Goal: Information Seeking & Learning: Learn about a topic

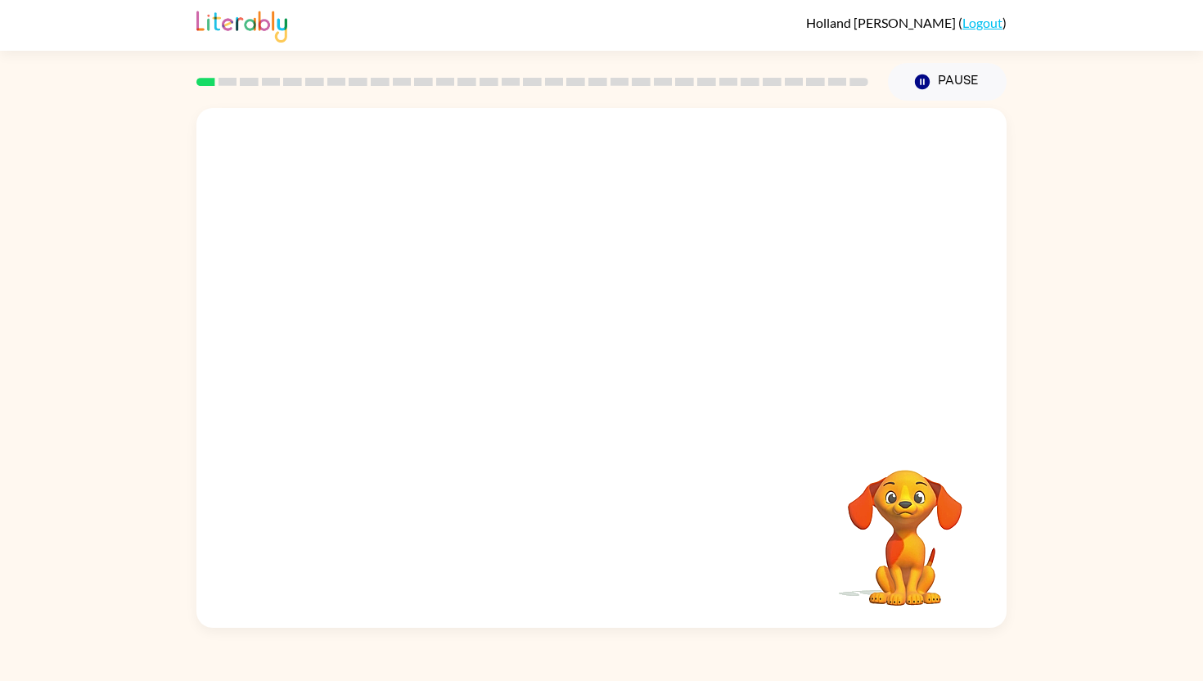
drag, startPoint x: 361, startPoint y: 356, endPoint x: 397, endPoint y: 327, distance: 46.0
click at [399, 325] on video "Your browser must support playing .mp4 files to use Literably. Please try using…" at bounding box center [601, 271] width 810 height 327
click at [375, 344] on video "Your browser must support playing .mp4 files to use Literably. Please try using…" at bounding box center [601, 271] width 810 height 327
click at [578, 376] on button "button" at bounding box center [601, 376] width 105 height 60
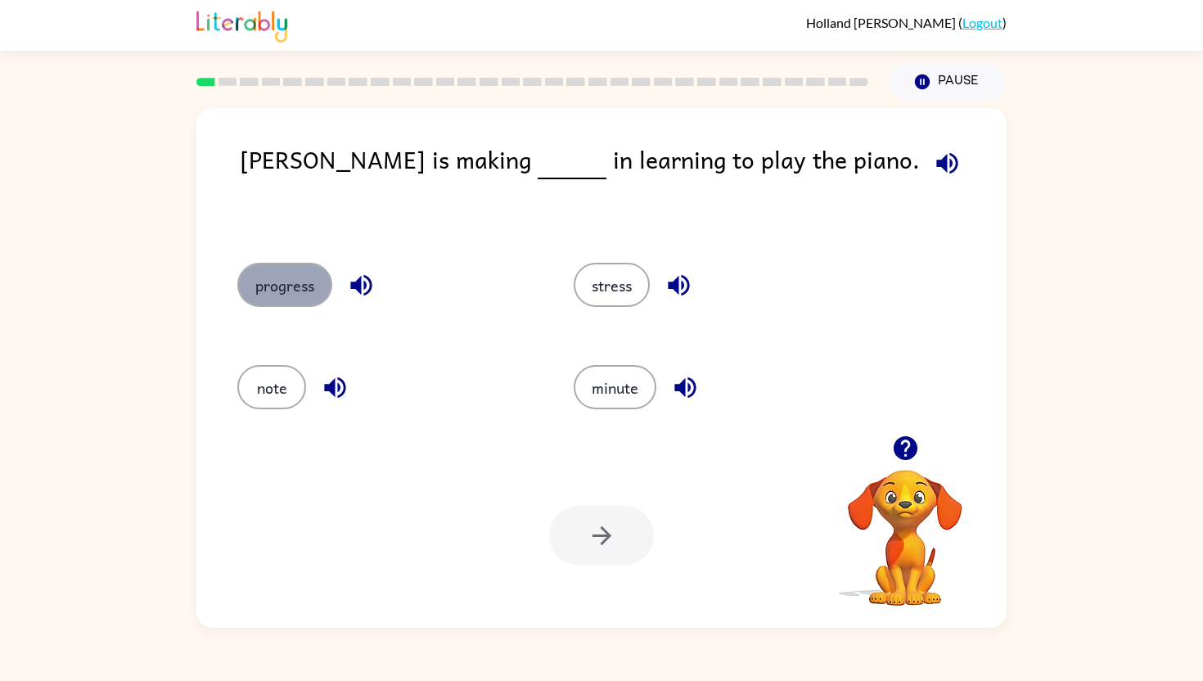
click at [303, 288] on button "progress" at bounding box center [284, 285] width 95 height 44
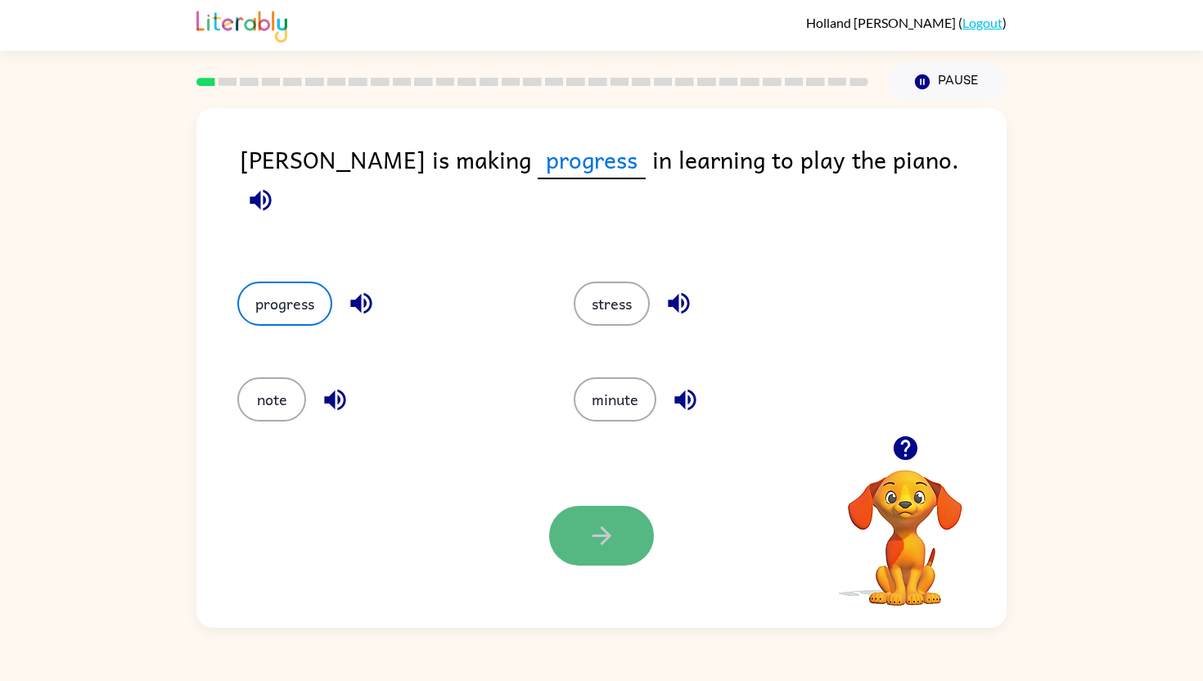
click at [620, 550] on button "button" at bounding box center [601, 536] width 105 height 60
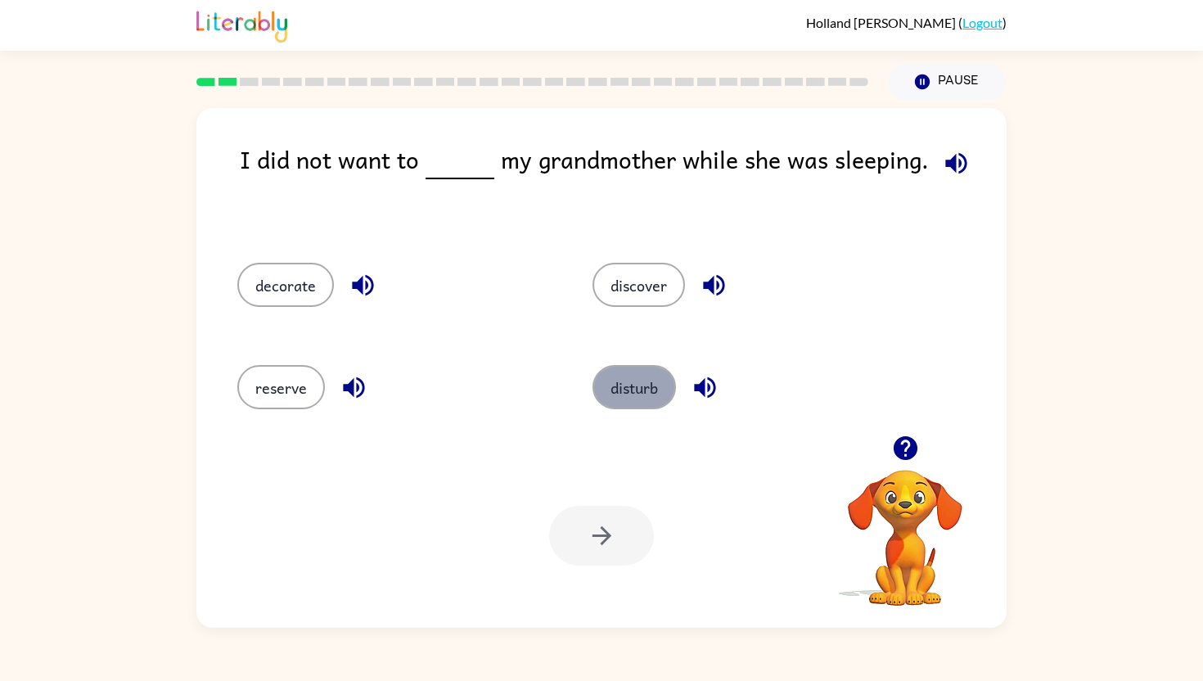
click at [656, 394] on button "disturb" at bounding box center [634, 387] width 83 height 44
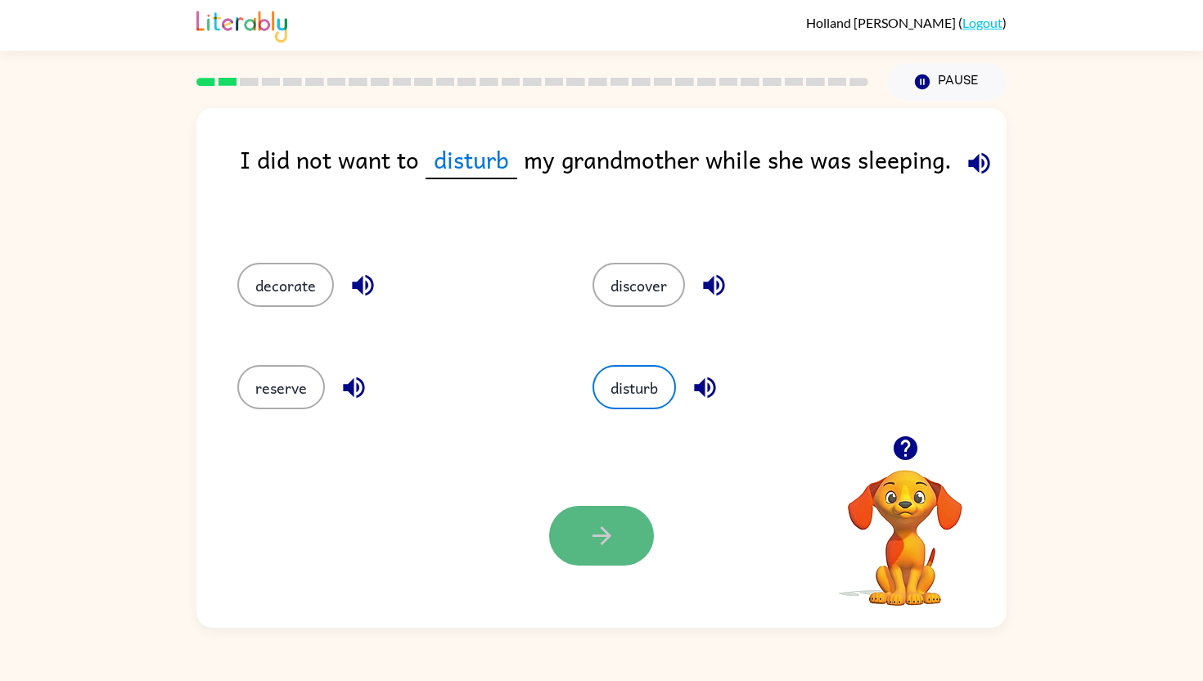
click at [616, 543] on button "button" at bounding box center [601, 536] width 105 height 60
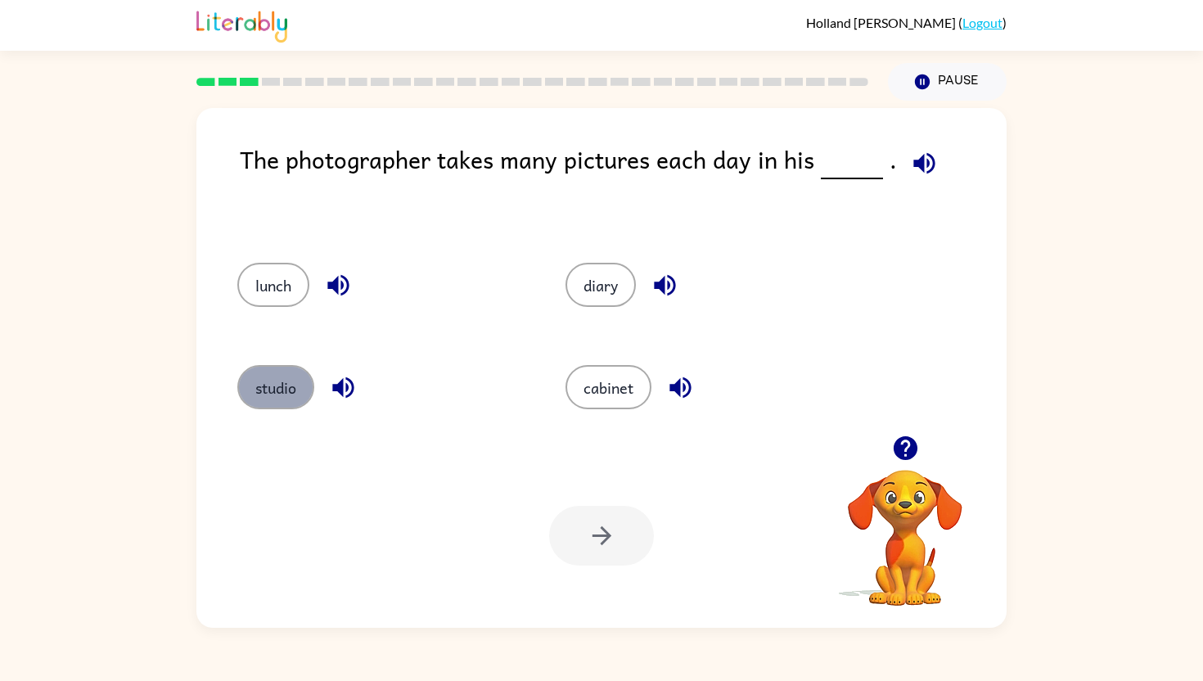
click at [264, 404] on button "studio" at bounding box center [275, 387] width 77 height 44
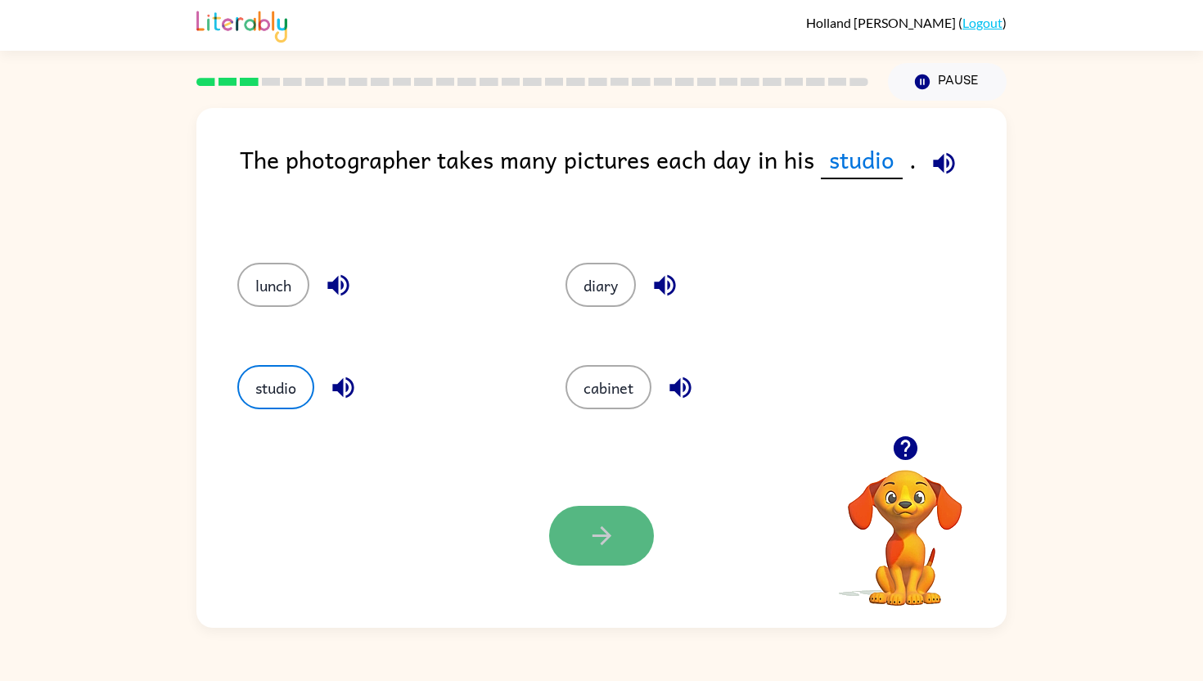
click at [601, 525] on icon "button" at bounding box center [602, 535] width 29 height 29
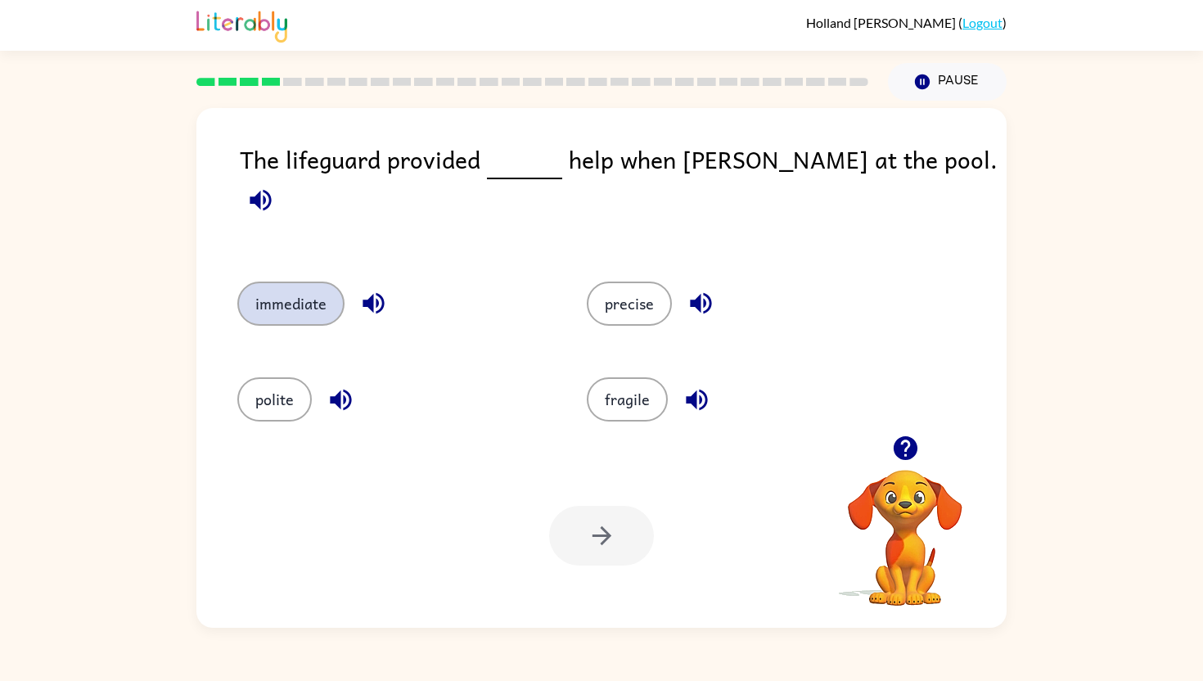
click at [324, 282] on button "immediate" at bounding box center [290, 304] width 107 height 44
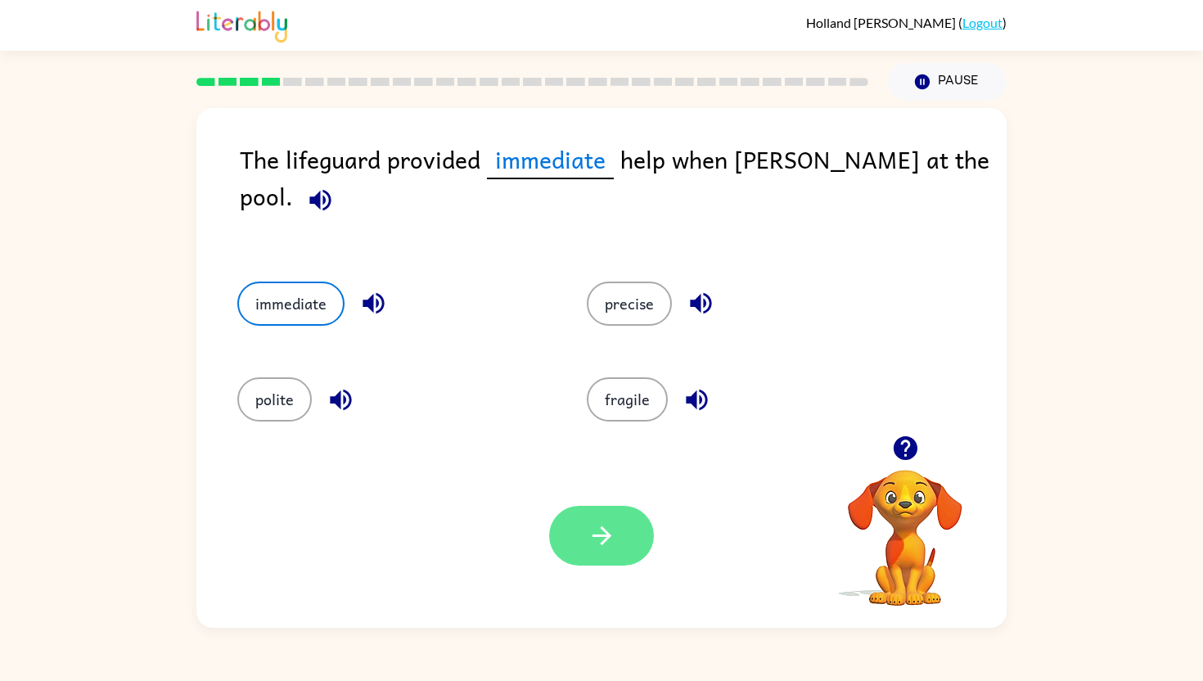
click at [600, 530] on icon "button" at bounding box center [602, 535] width 29 height 29
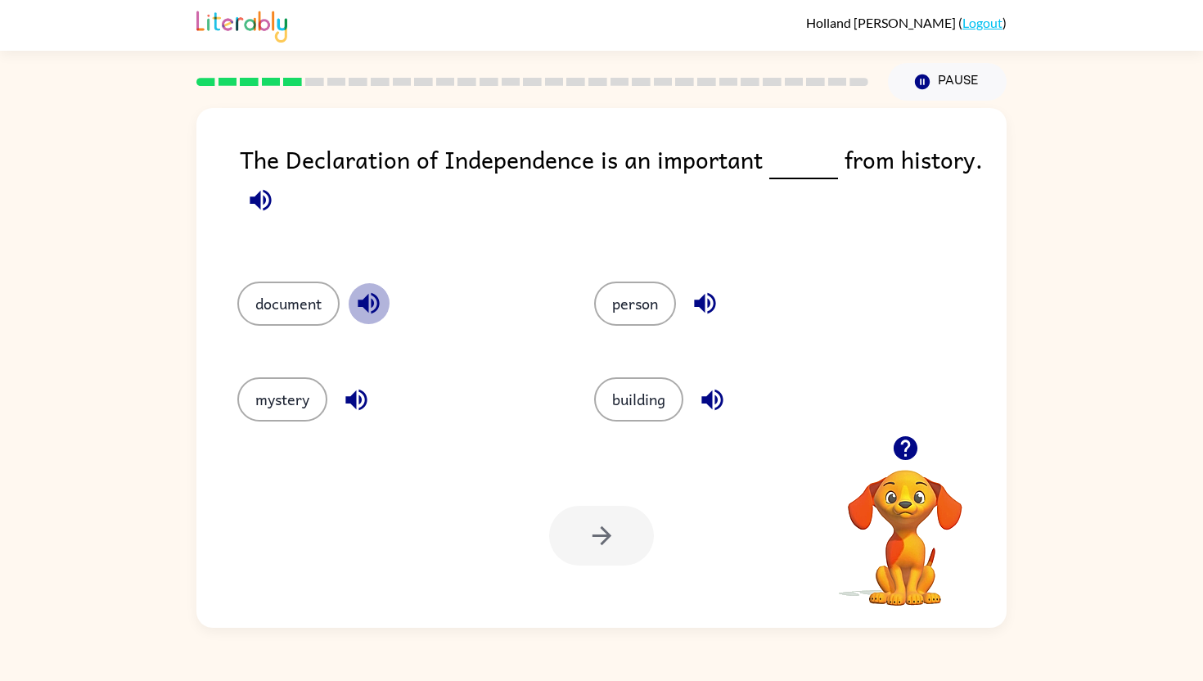
click at [368, 312] on icon "button" at bounding box center [368, 303] width 29 height 29
click at [277, 292] on button "document" at bounding box center [288, 304] width 102 height 44
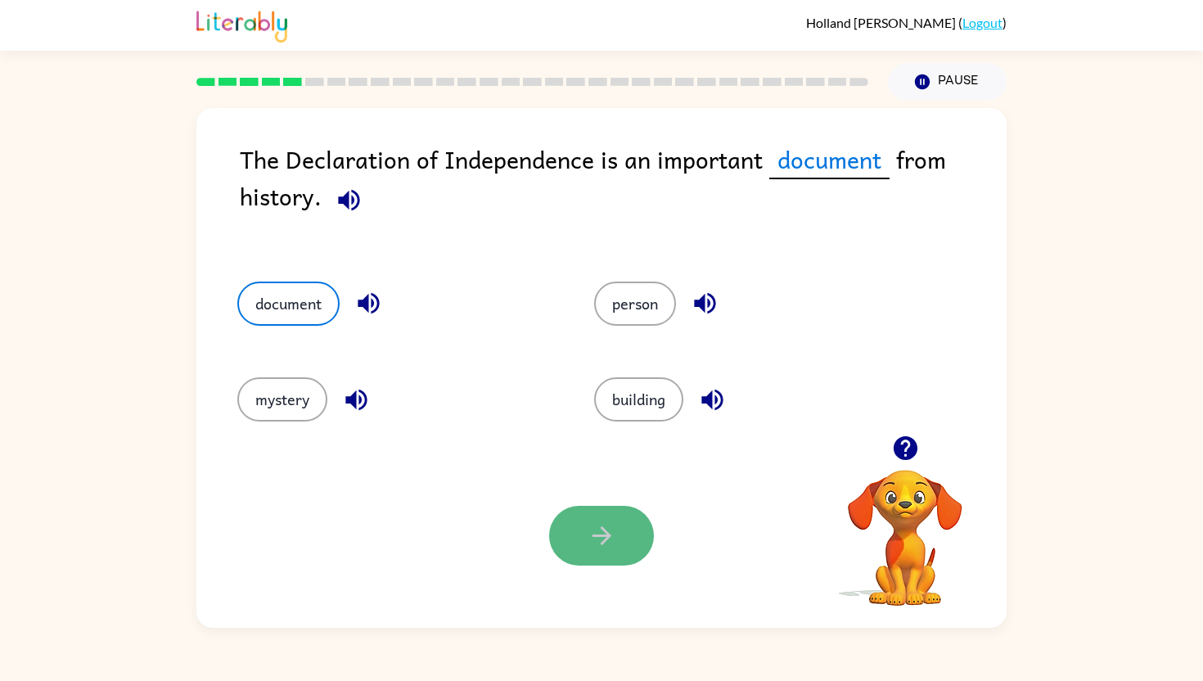
click at [624, 530] on button "button" at bounding box center [601, 536] width 105 height 60
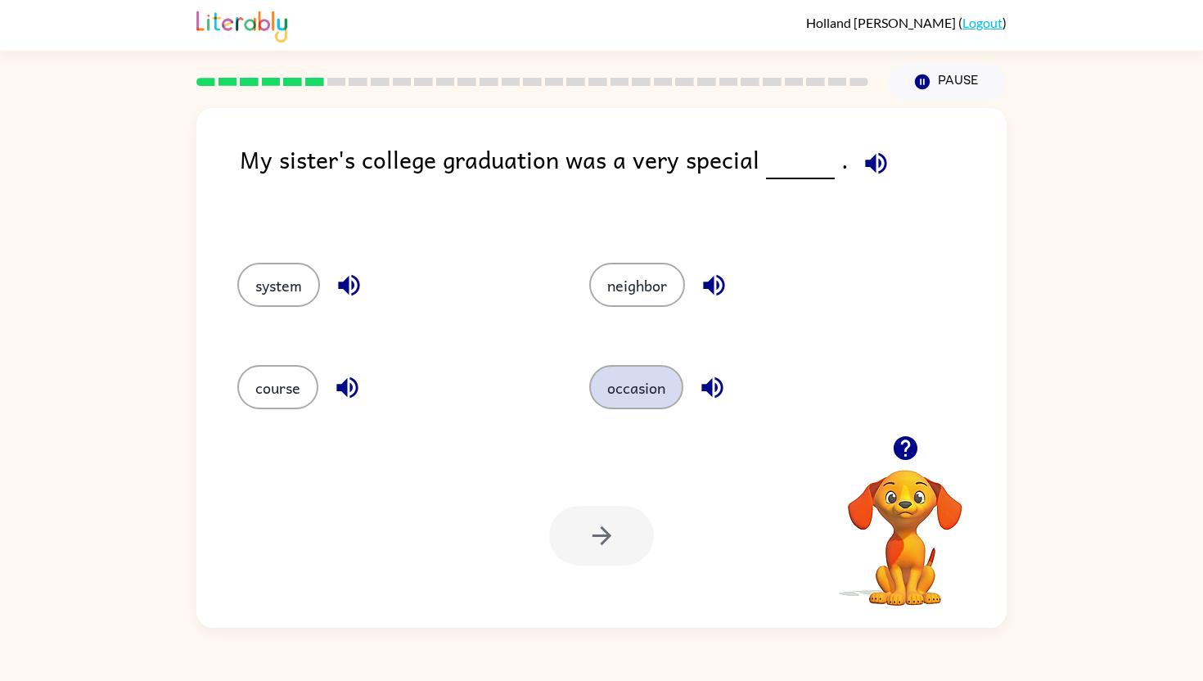
click at [612, 384] on button "occasion" at bounding box center [636, 387] width 94 height 44
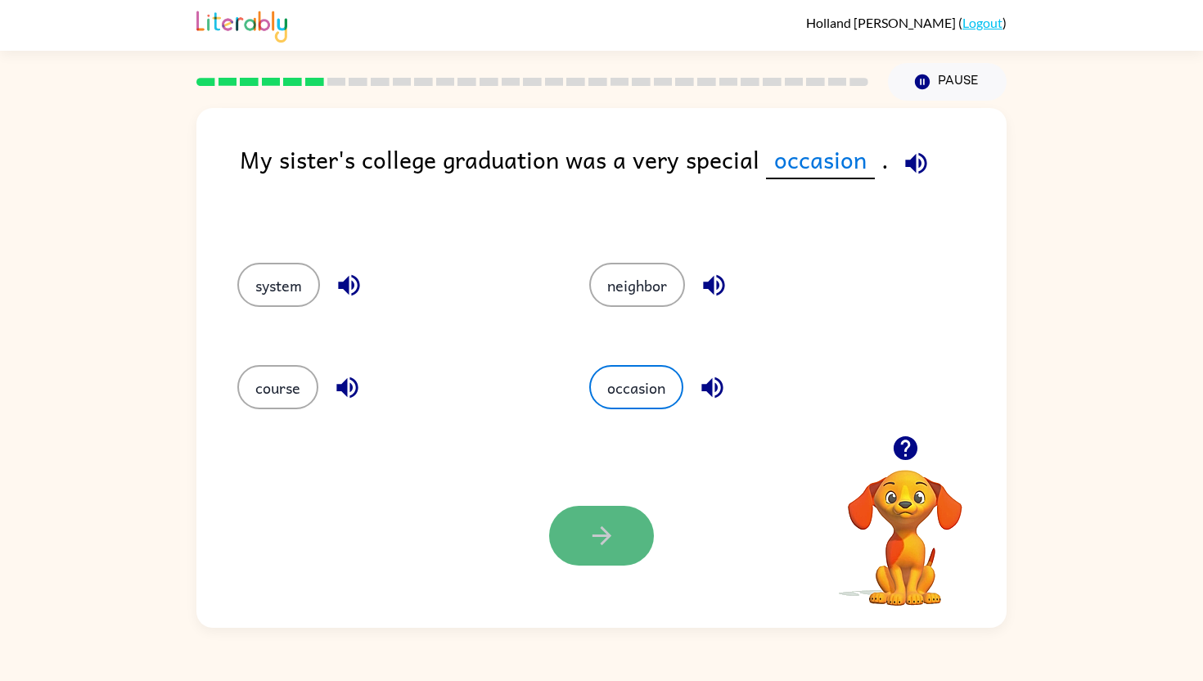
click at [592, 524] on icon "button" at bounding box center [602, 535] width 29 height 29
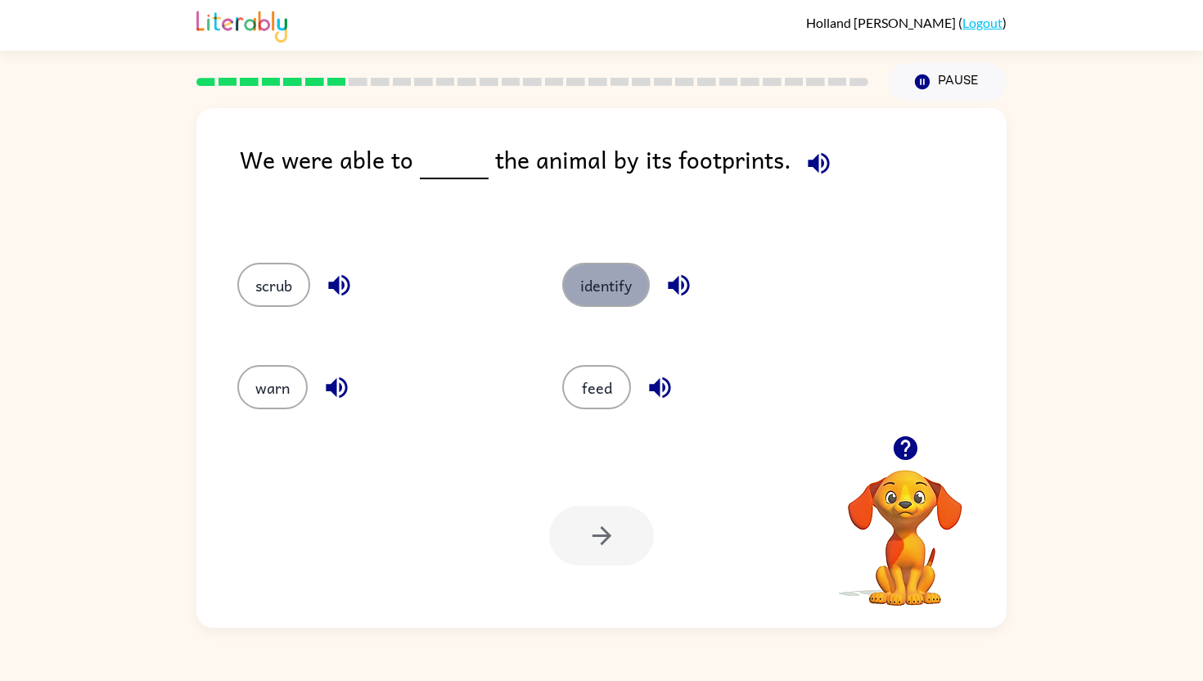
click at [609, 300] on button "identify" at bounding box center [606, 285] width 88 height 44
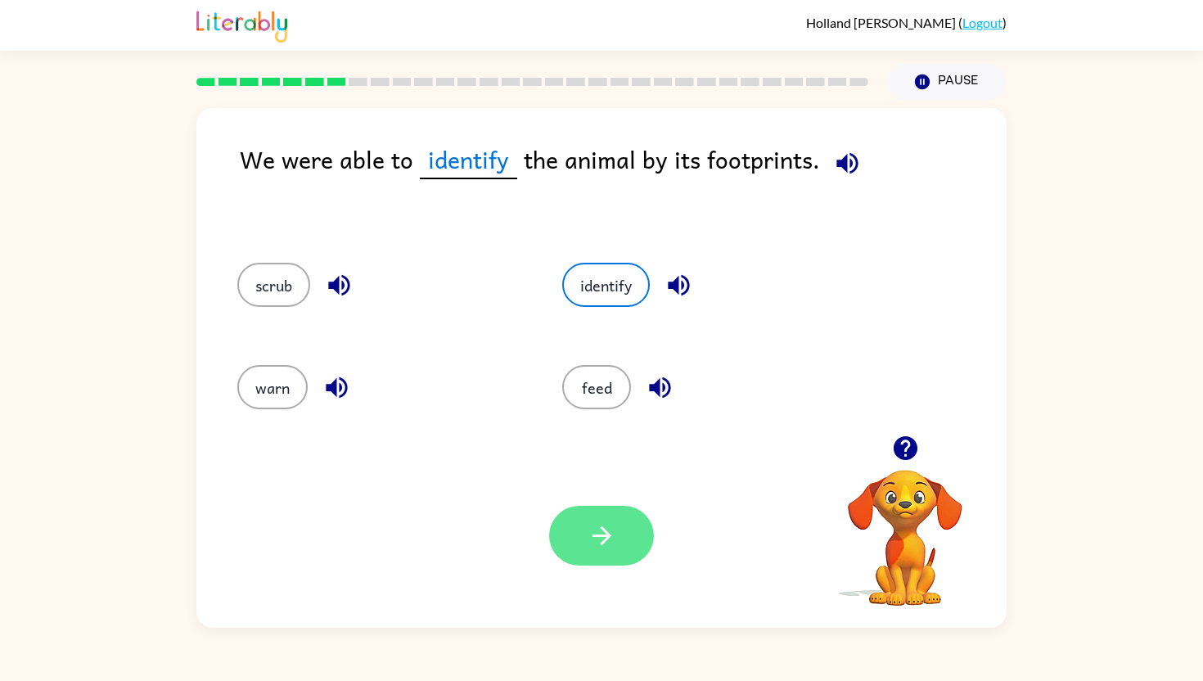
click at [618, 527] on button "button" at bounding box center [601, 536] width 105 height 60
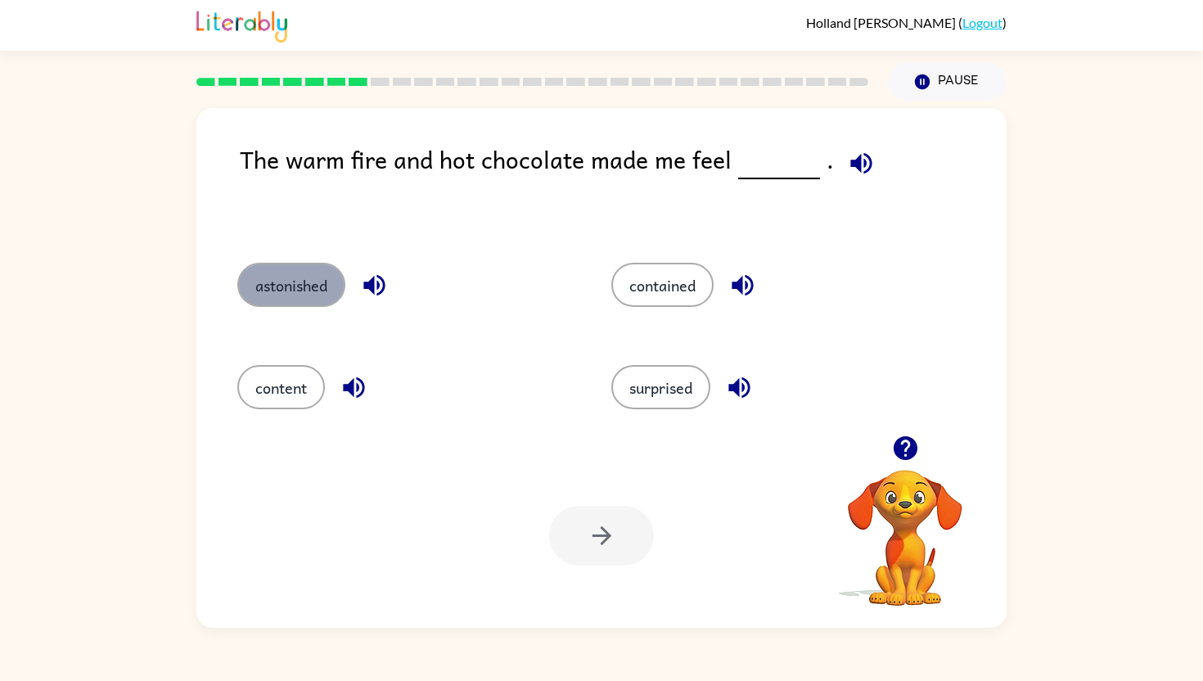
click at [307, 286] on button "astonished" at bounding box center [291, 285] width 108 height 44
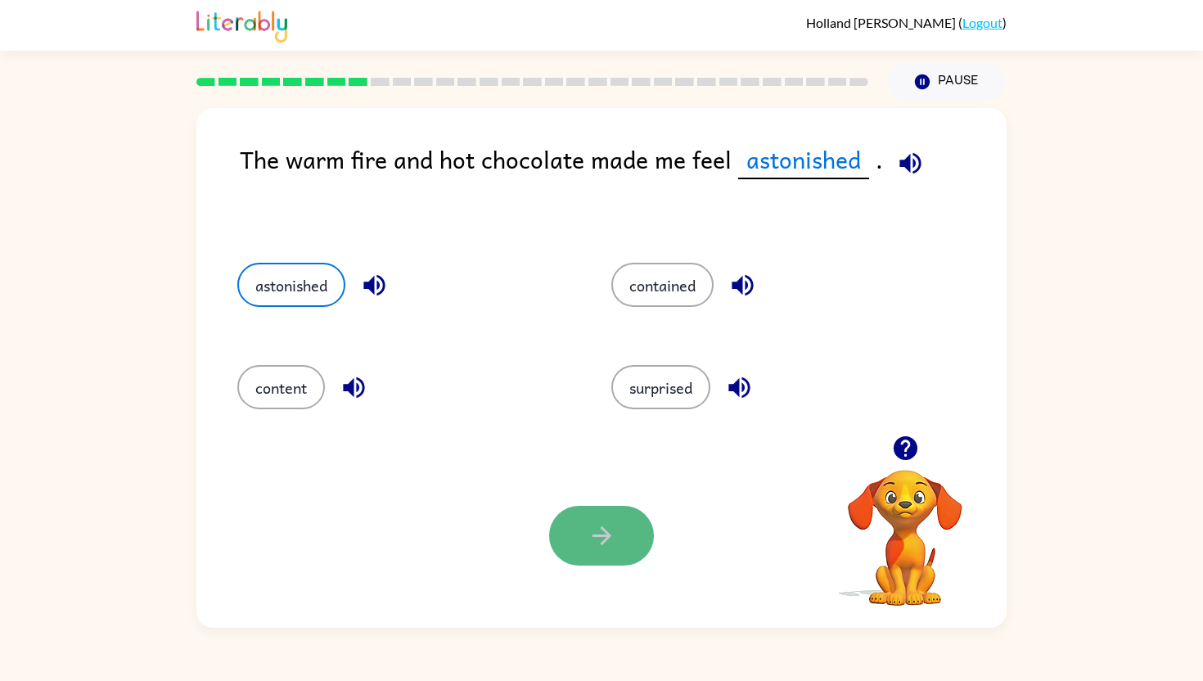
click at [613, 534] on icon "button" at bounding box center [602, 535] width 29 height 29
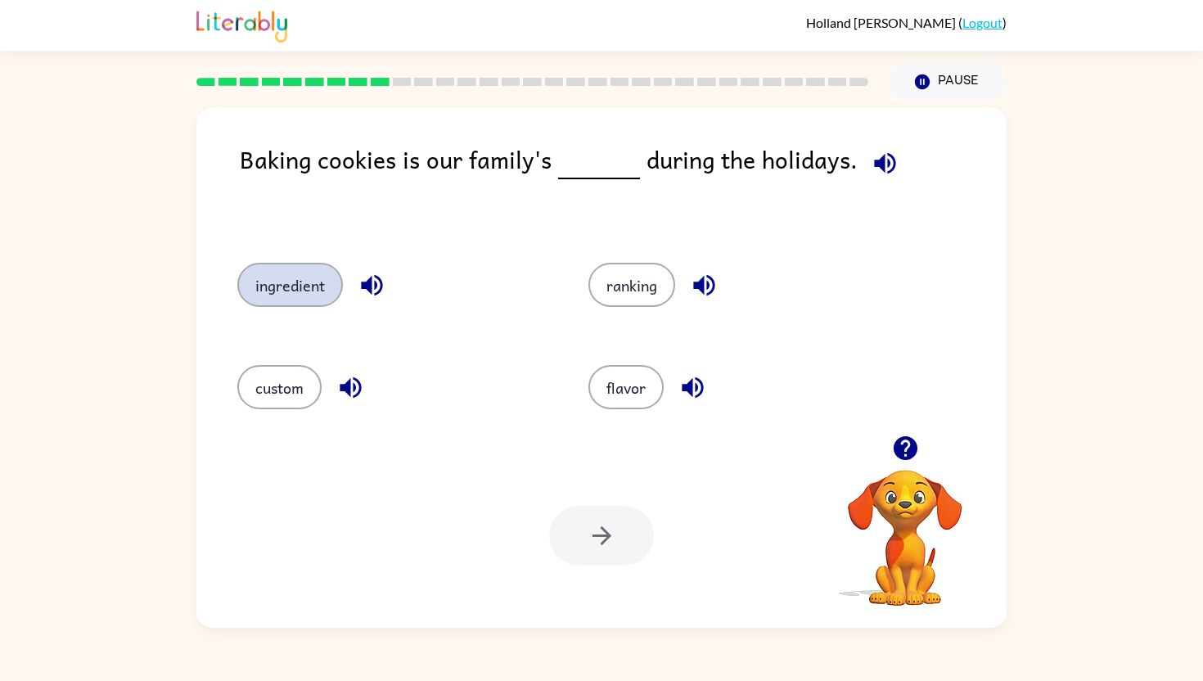
click at [272, 275] on button "ingredient" at bounding box center [290, 285] width 106 height 44
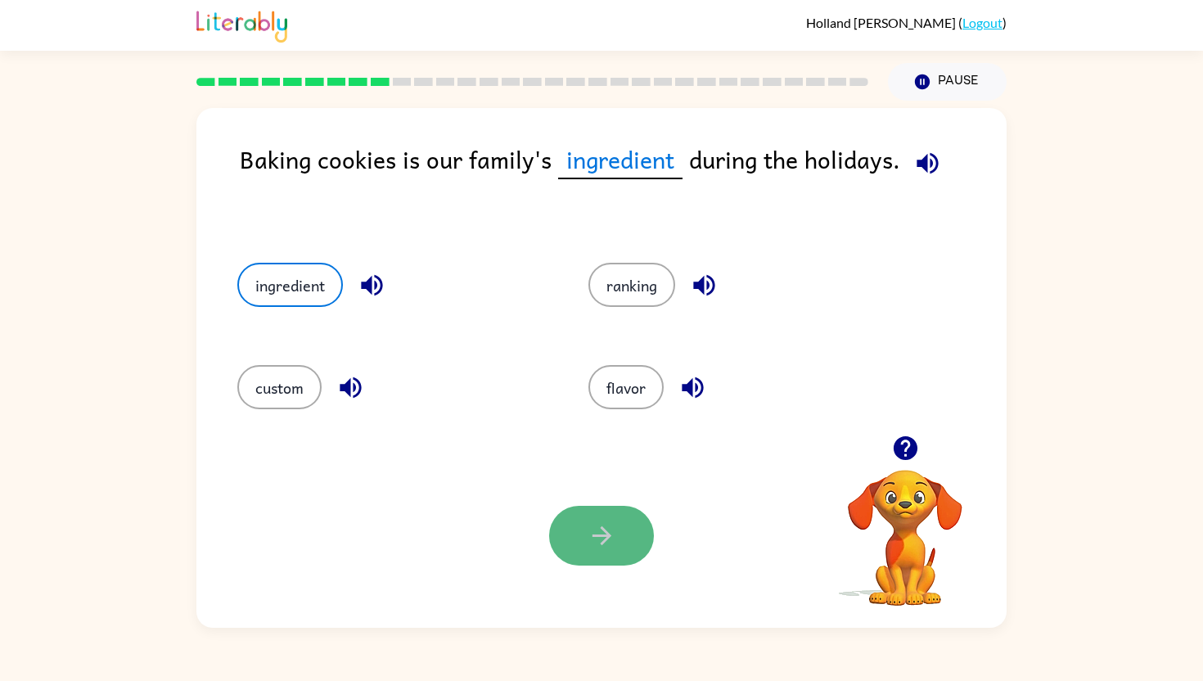
click at [607, 537] on icon "button" at bounding box center [601, 535] width 19 height 19
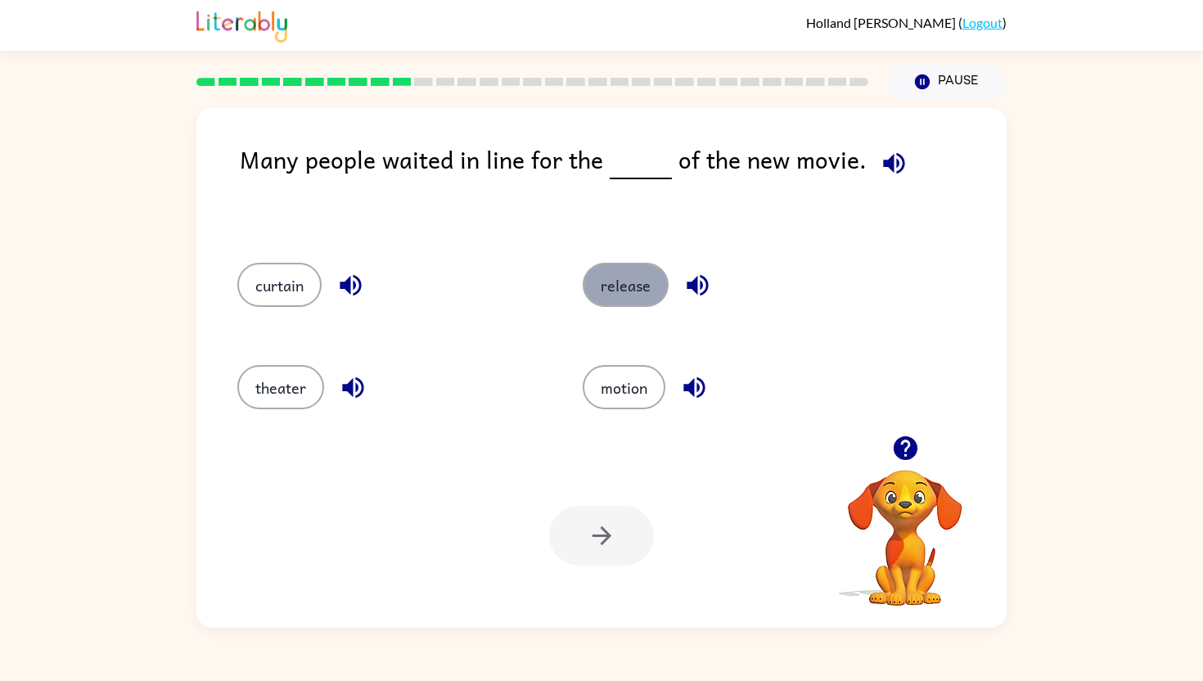
click at [606, 273] on button "release" at bounding box center [626, 285] width 86 height 44
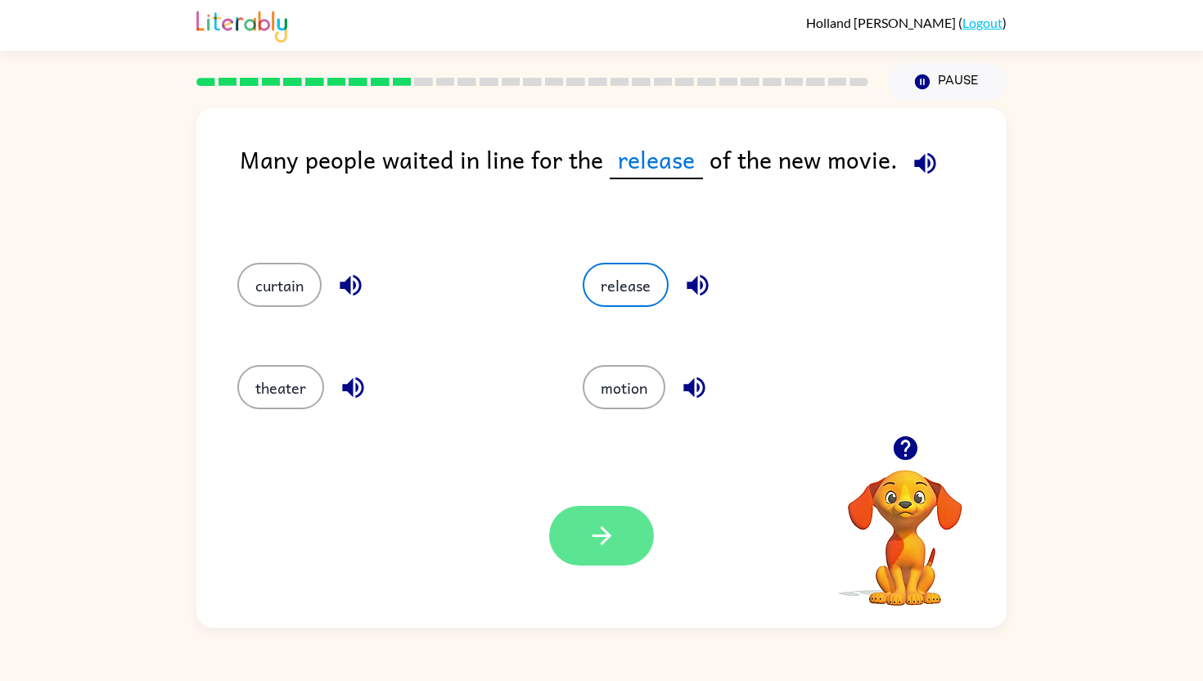
click at [605, 534] on icon "button" at bounding box center [601, 535] width 19 height 19
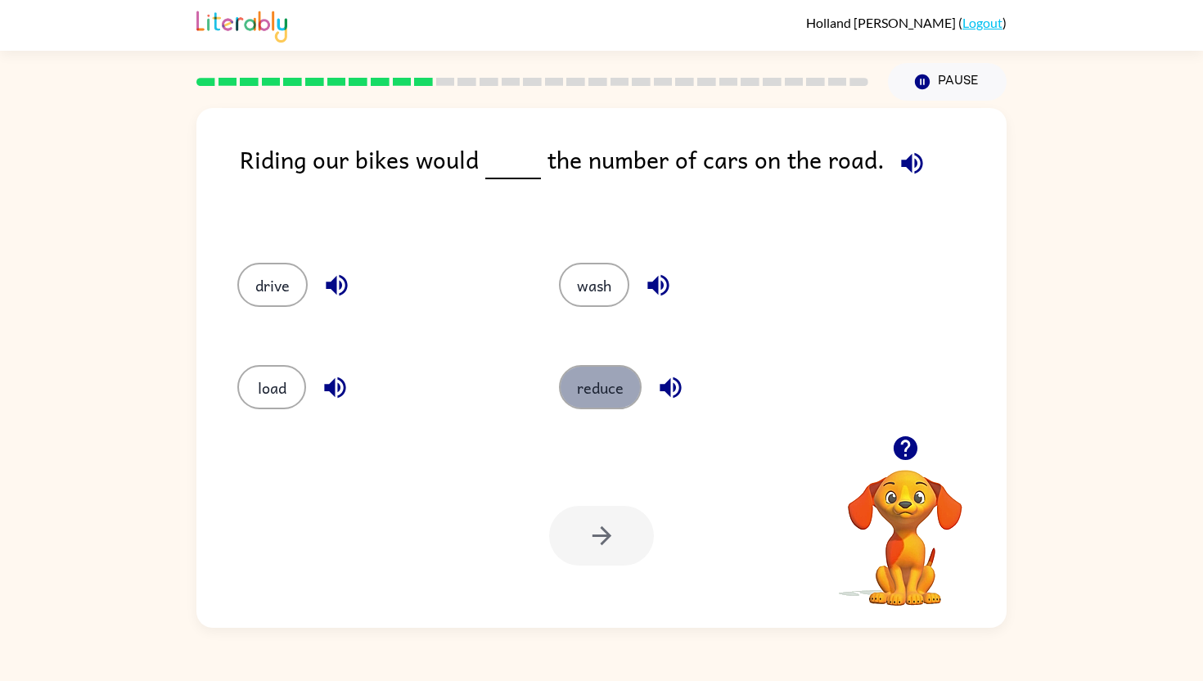
click at [615, 377] on button "reduce" at bounding box center [600, 387] width 83 height 44
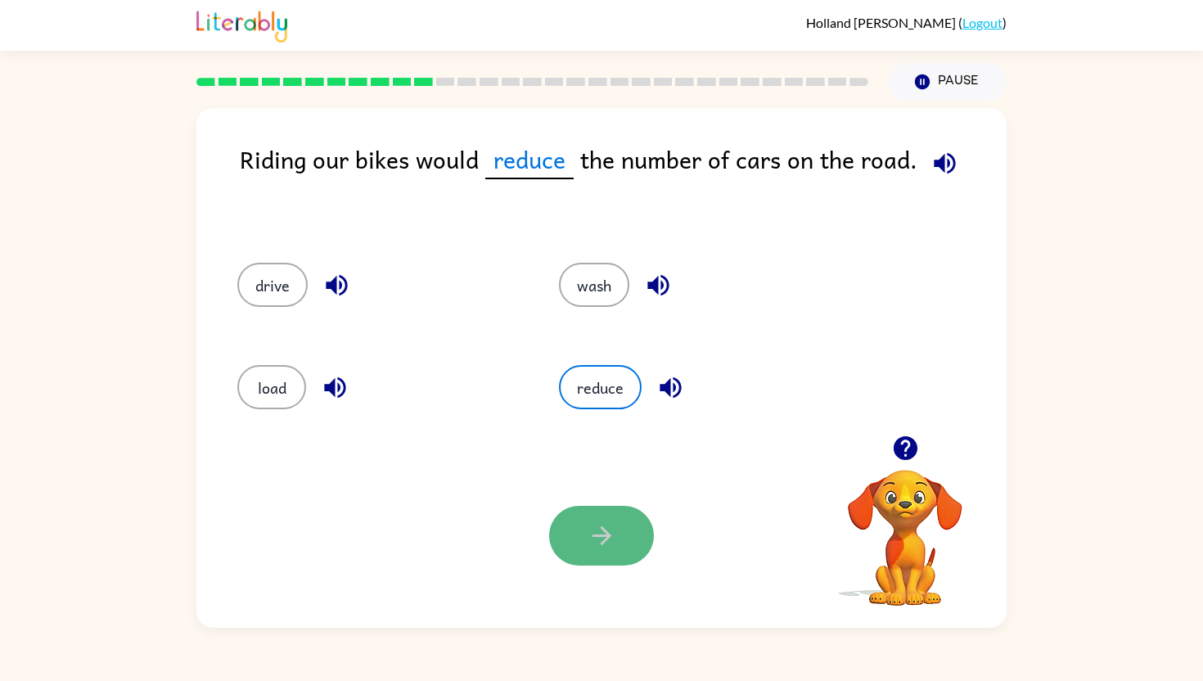
click at [629, 518] on button "button" at bounding box center [601, 536] width 105 height 60
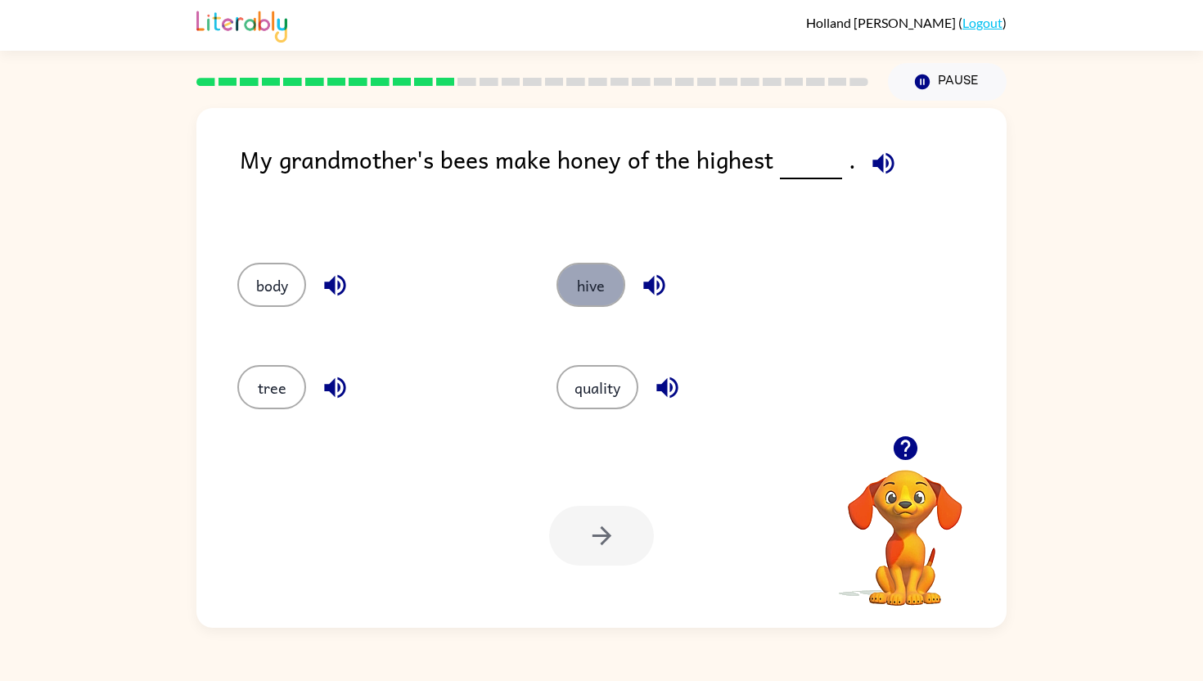
click at [582, 276] on button "hive" at bounding box center [591, 285] width 69 height 44
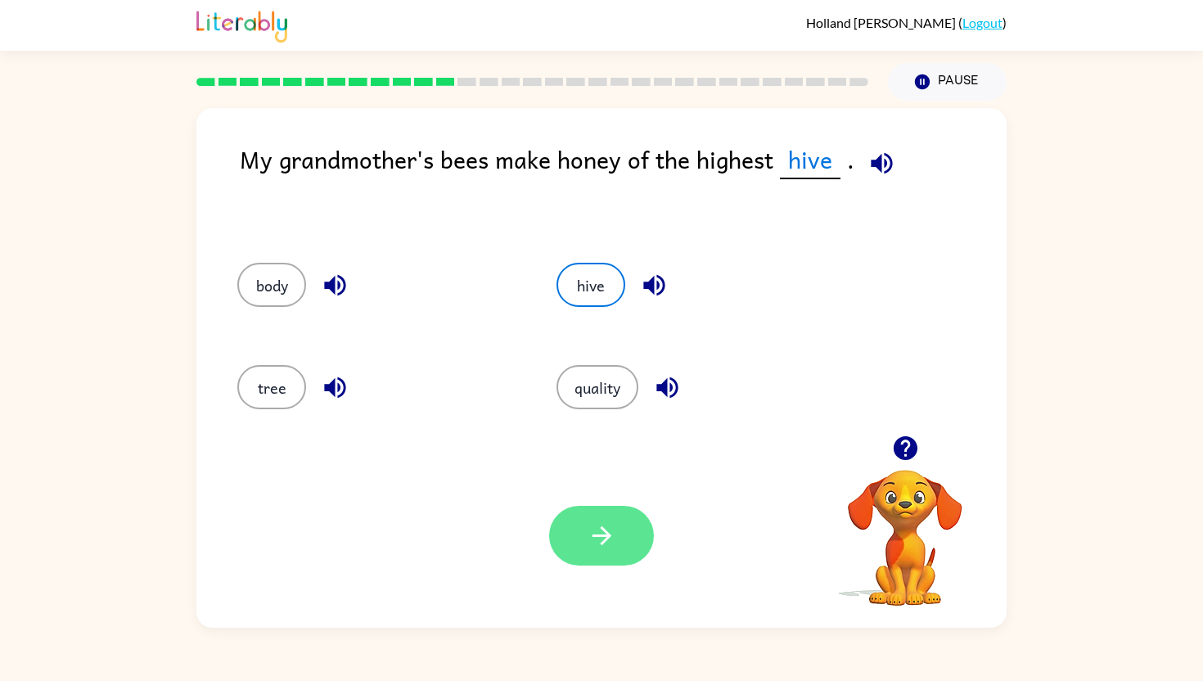
click at [606, 540] on icon "button" at bounding box center [602, 535] width 29 height 29
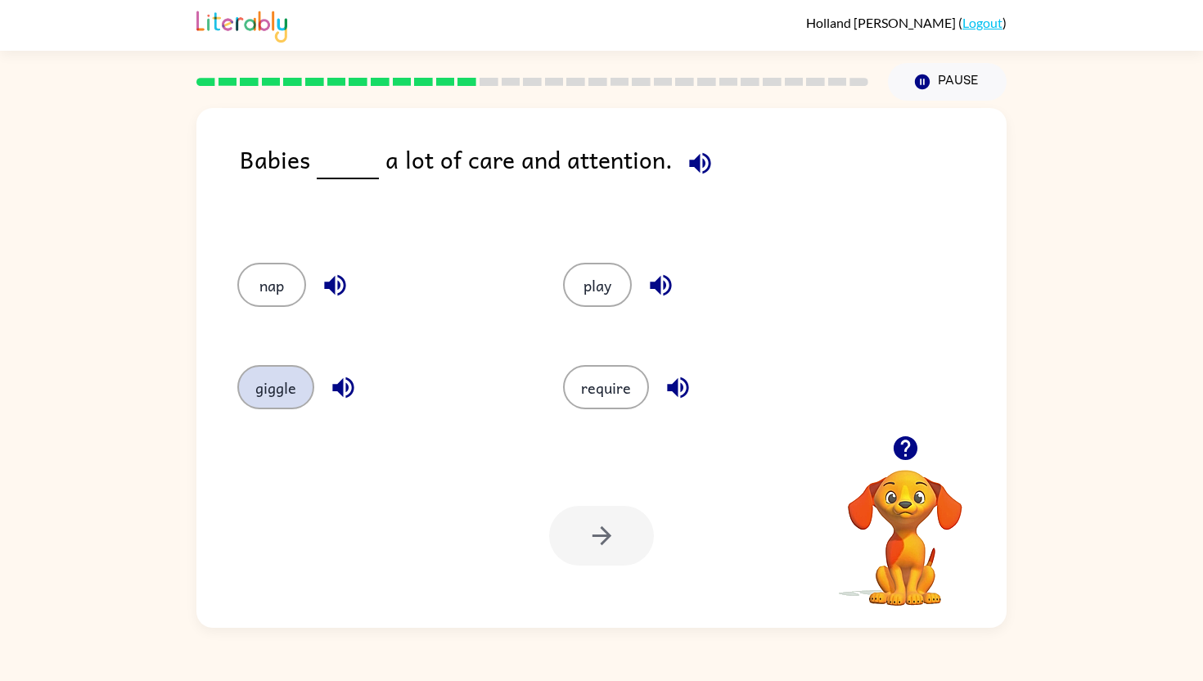
click at [287, 388] on button "giggle" at bounding box center [275, 387] width 77 height 44
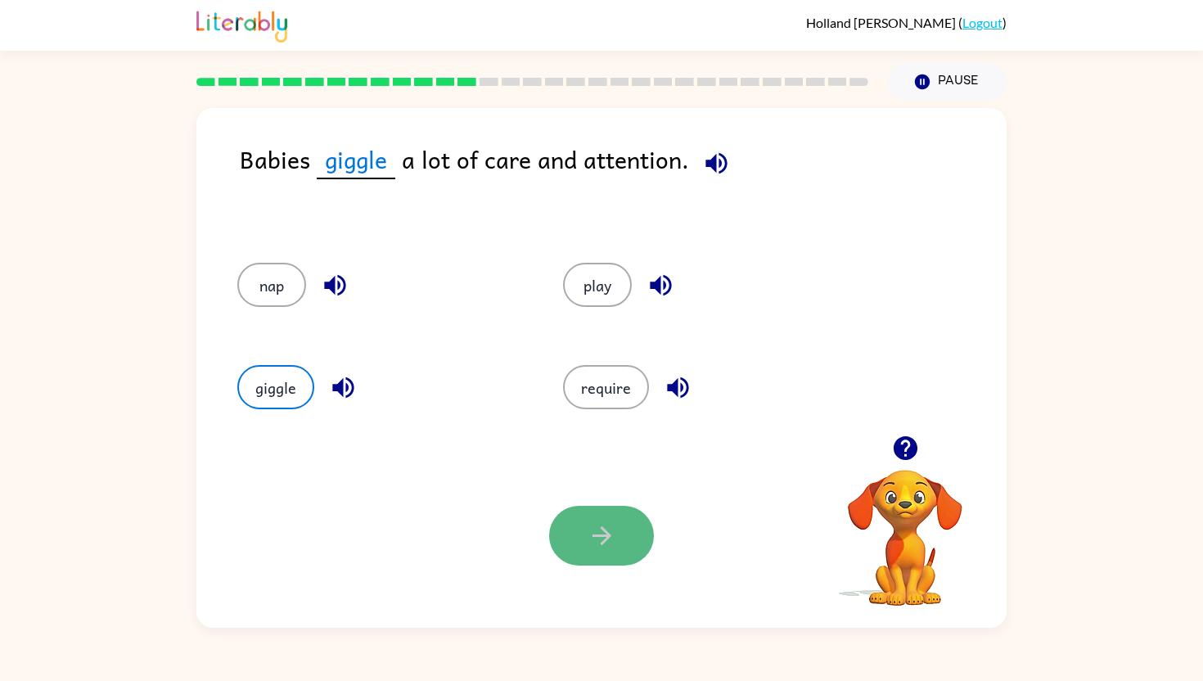
click at [614, 534] on icon "button" at bounding box center [602, 535] width 29 height 29
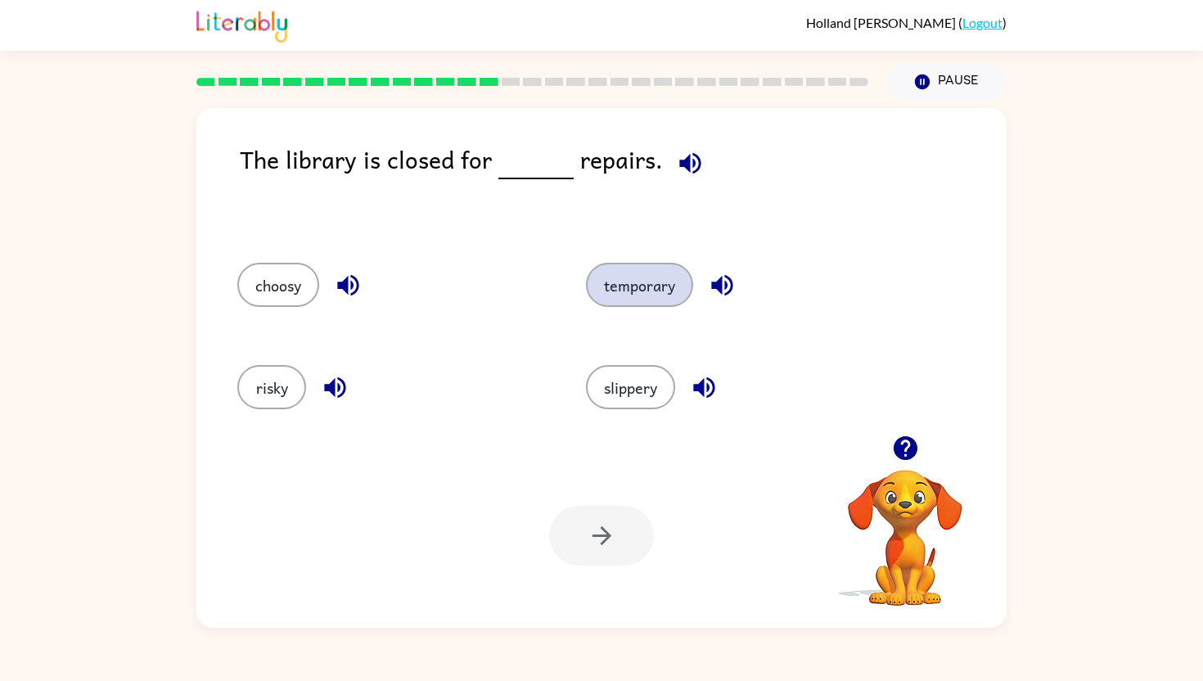
click at [661, 273] on button "temporary" at bounding box center [639, 285] width 107 height 44
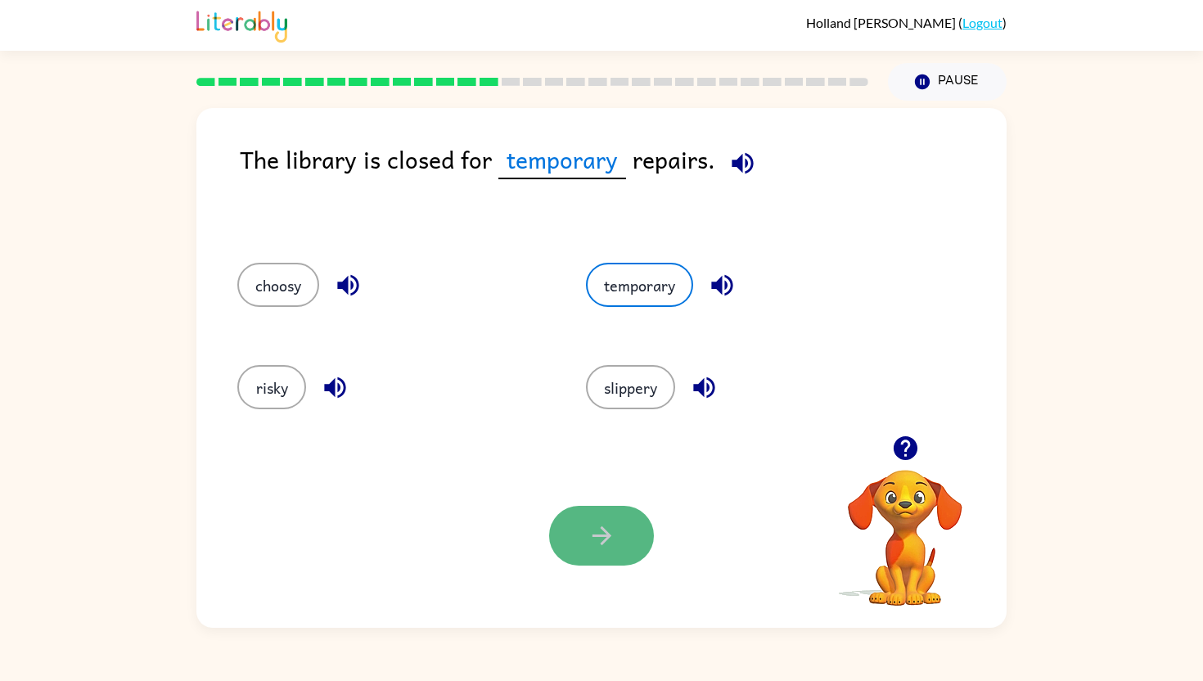
click at [622, 539] on button "button" at bounding box center [601, 536] width 105 height 60
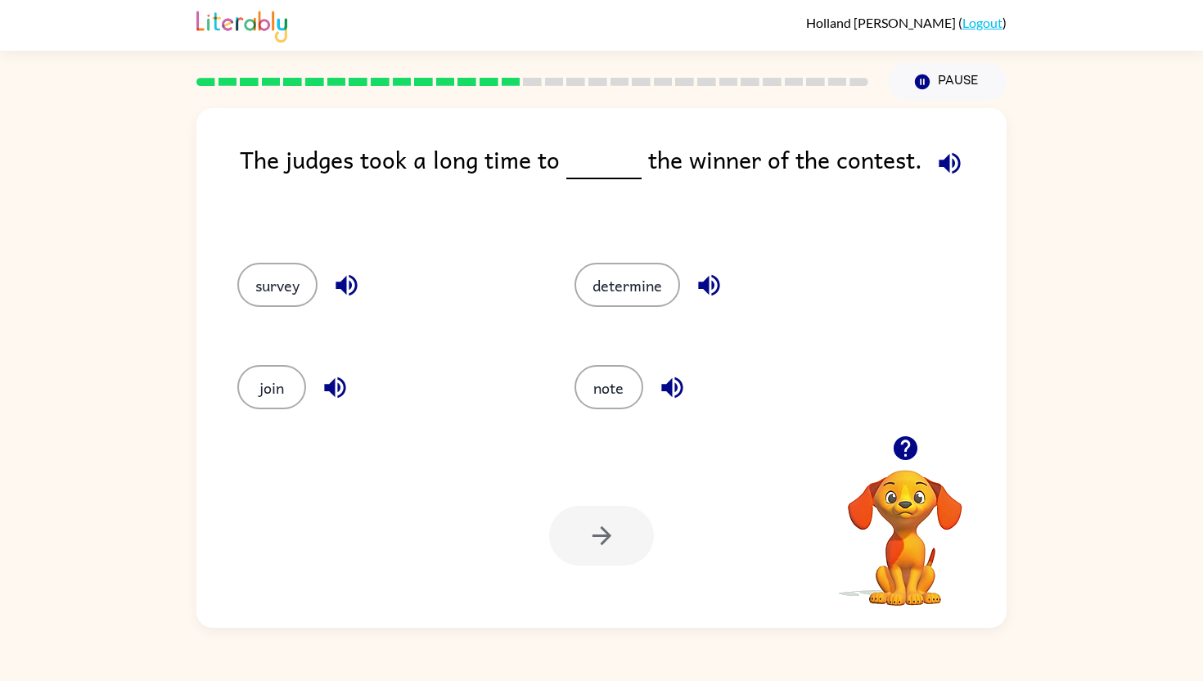
drag, startPoint x: 660, startPoint y: 272, endPoint x: 651, endPoint y: 265, distance: 11.1
click at [660, 272] on button "determine" at bounding box center [628, 285] width 106 height 44
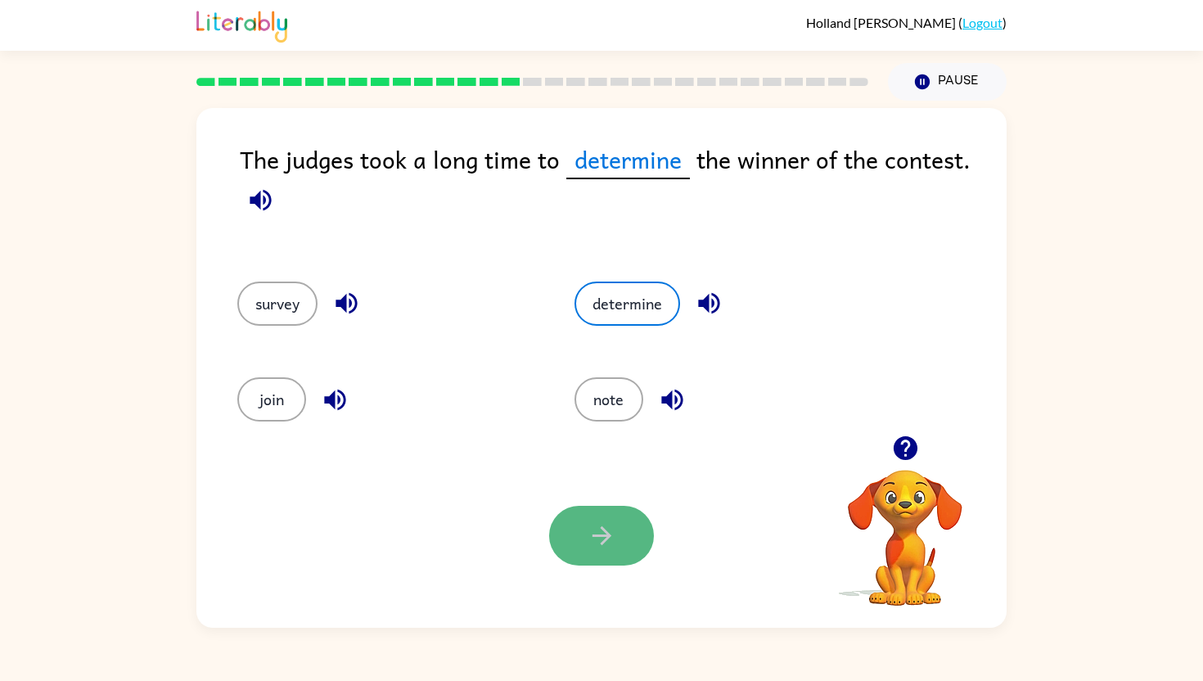
click at [630, 516] on button "button" at bounding box center [601, 536] width 105 height 60
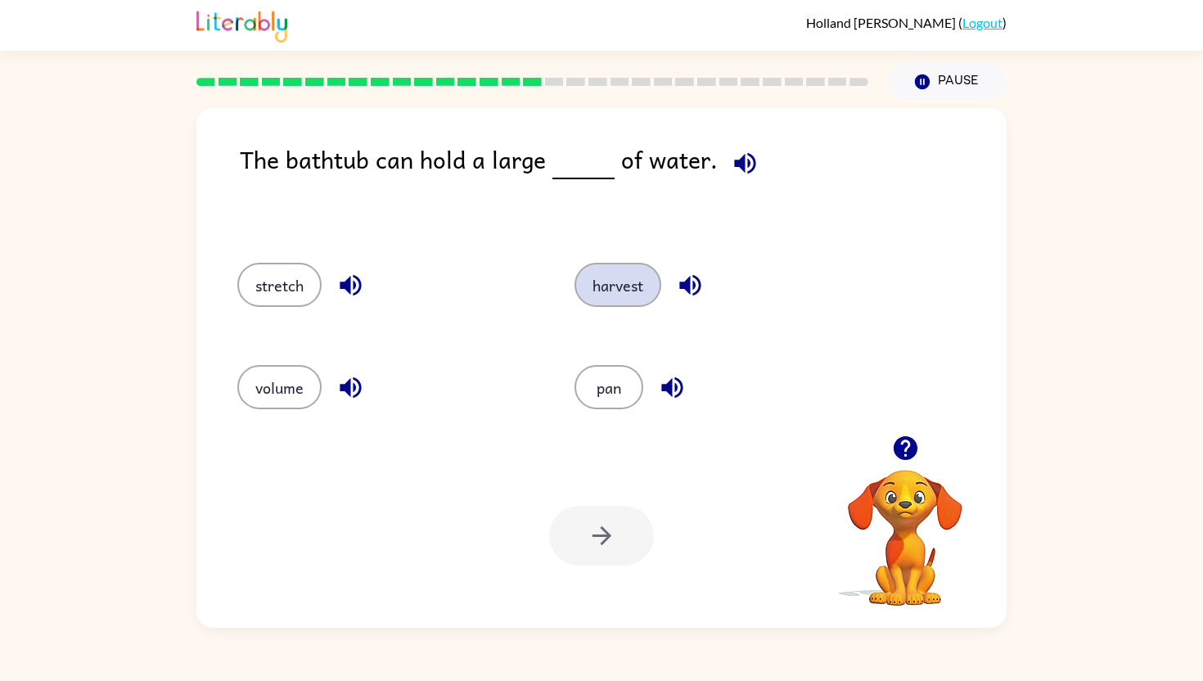
click at [658, 272] on button "harvest" at bounding box center [618, 285] width 87 height 44
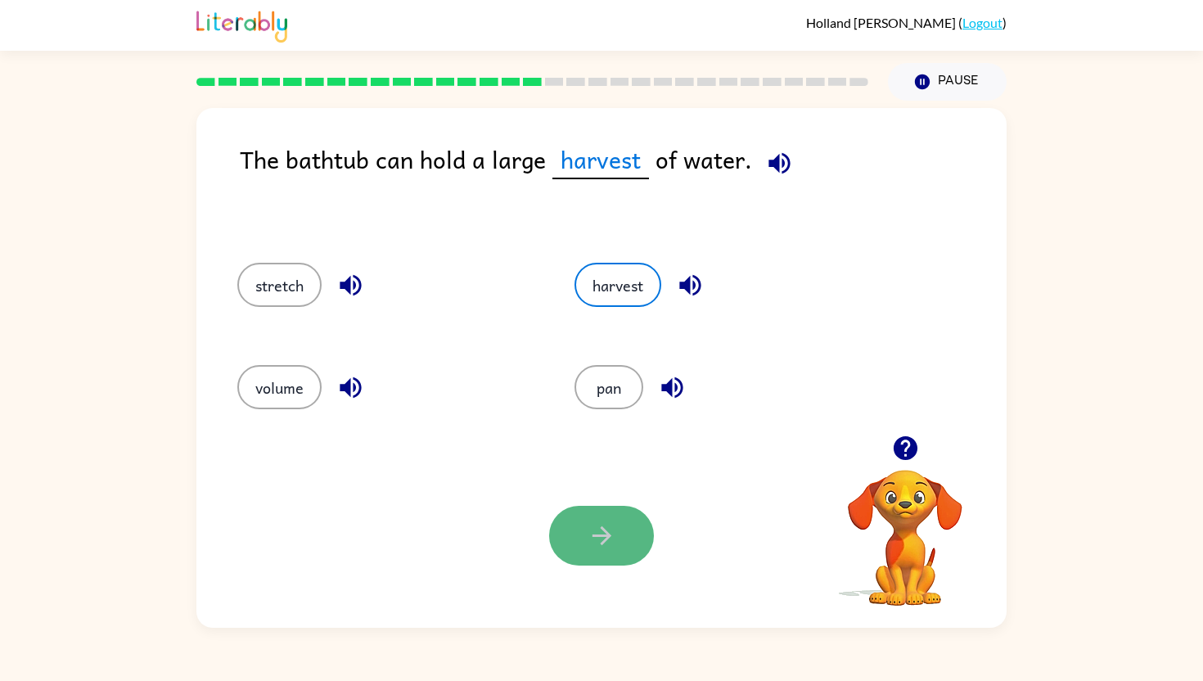
click at [596, 548] on icon "button" at bounding box center [602, 535] width 29 height 29
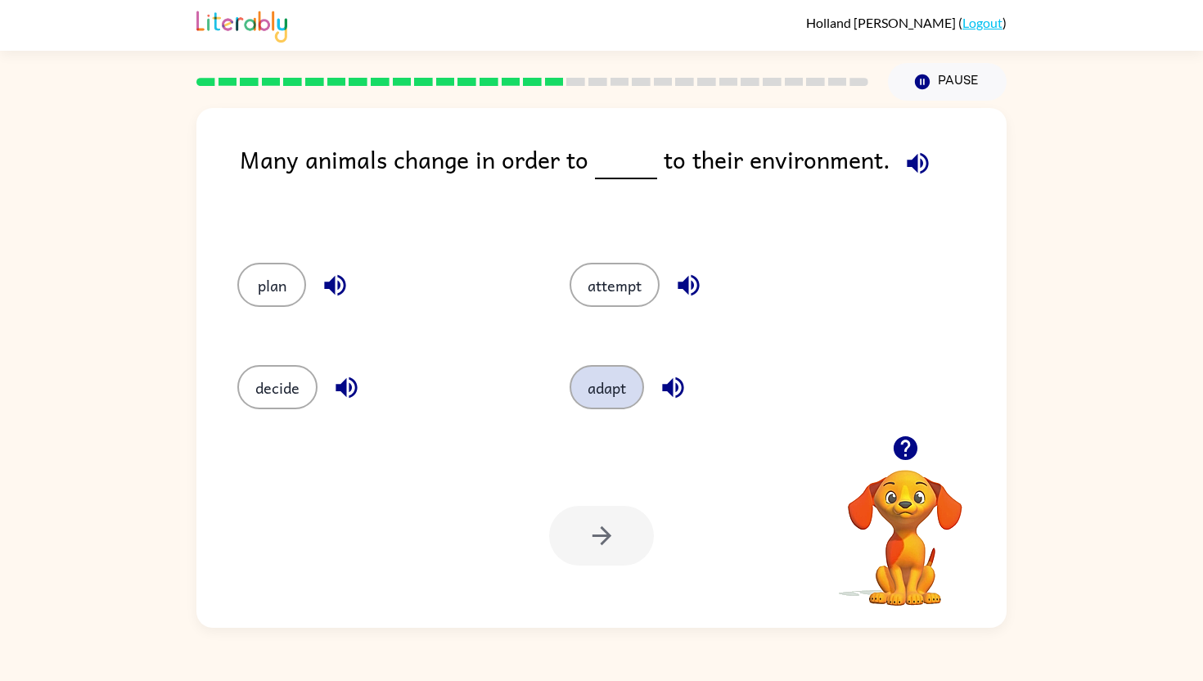
click at [632, 376] on button "adapt" at bounding box center [607, 387] width 74 height 44
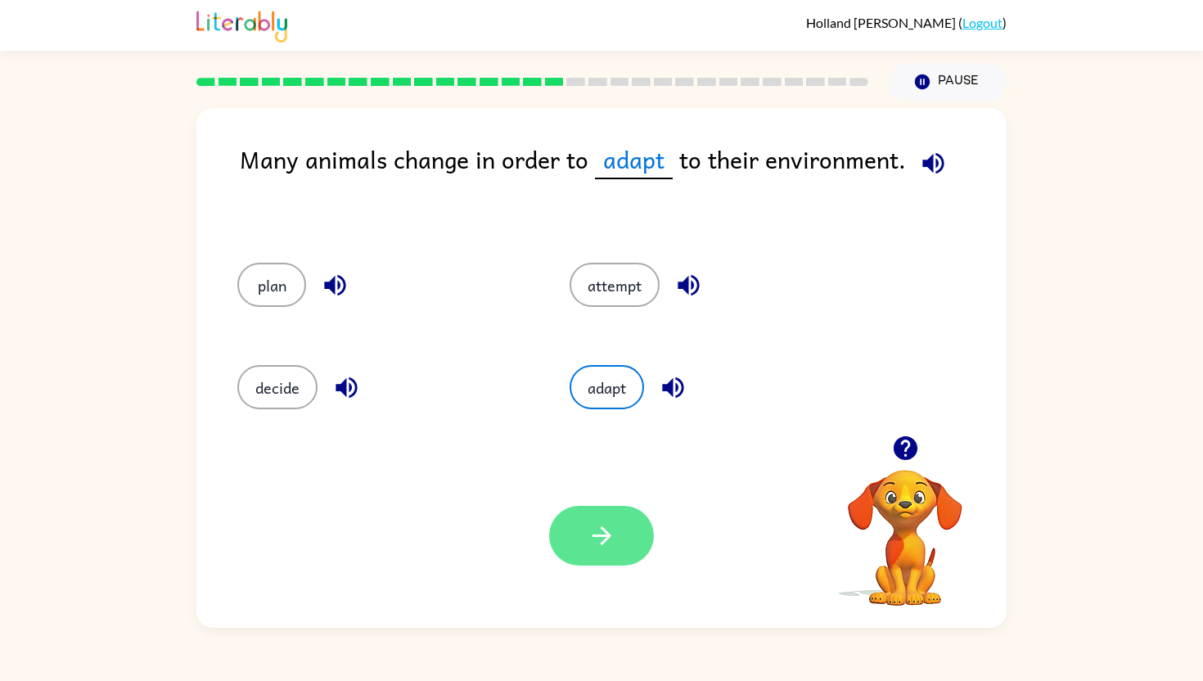
click at [594, 543] on icon "button" at bounding box center [602, 535] width 29 height 29
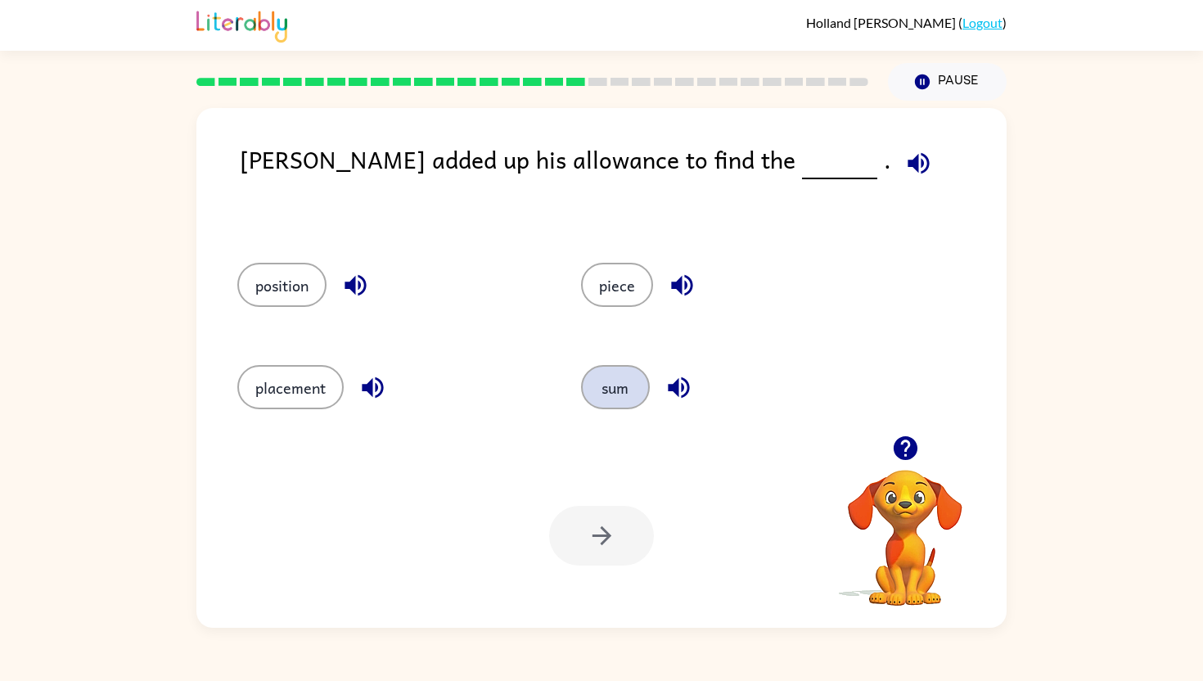
click at [618, 391] on button "sum" at bounding box center [615, 387] width 69 height 44
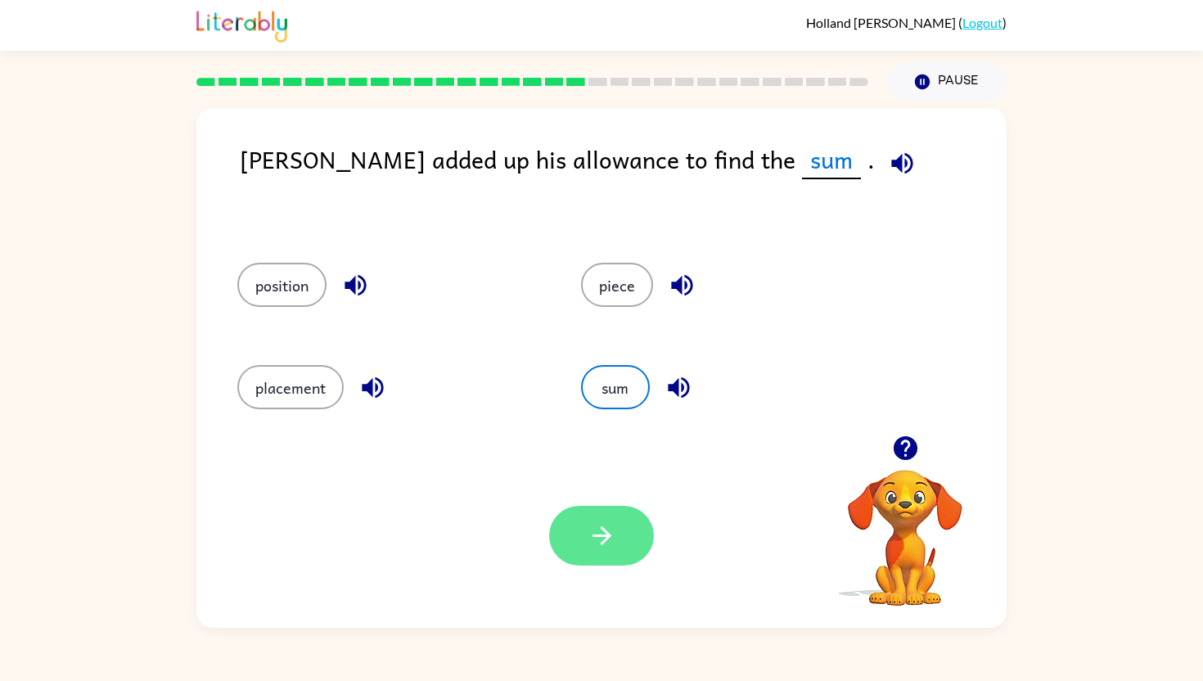
click at [615, 526] on icon "button" at bounding box center [602, 535] width 29 height 29
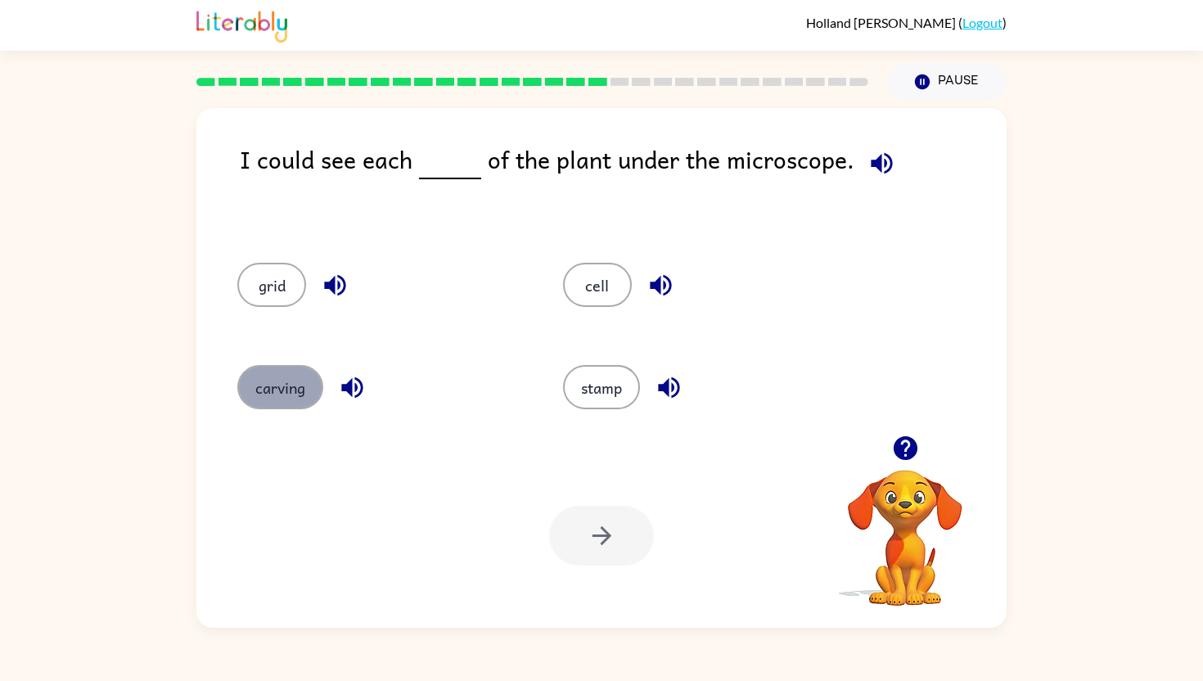
click at [259, 401] on button "carving" at bounding box center [280, 387] width 86 height 44
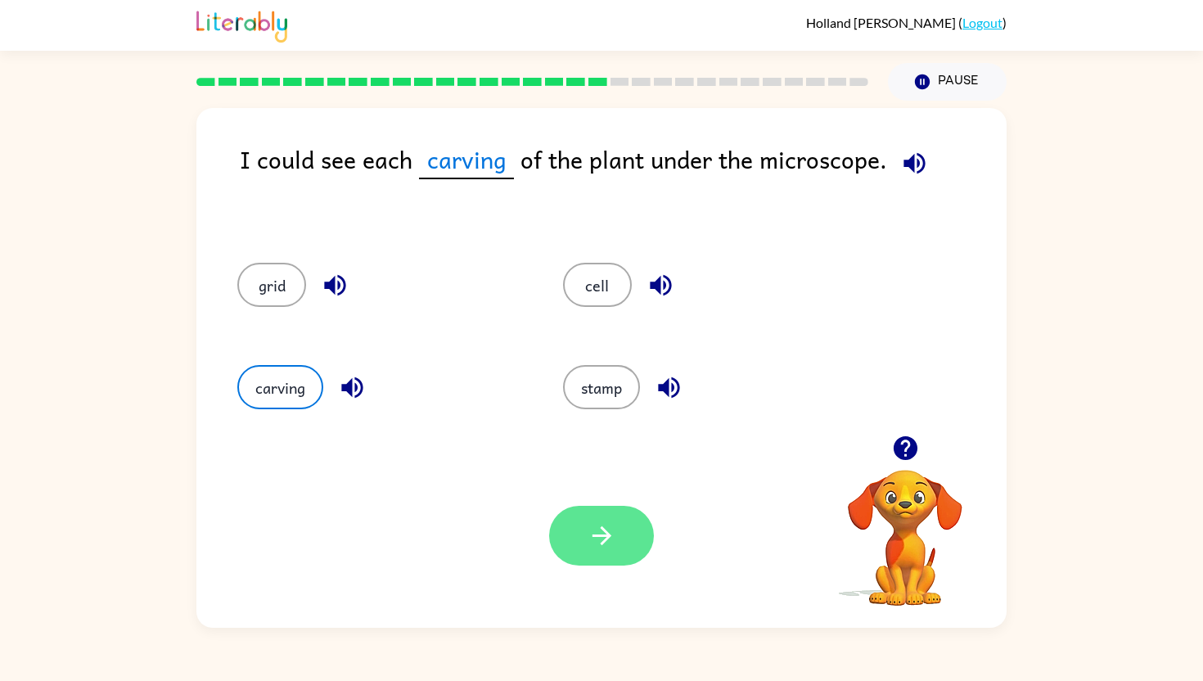
click at [581, 515] on button "button" at bounding box center [601, 536] width 105 height 60
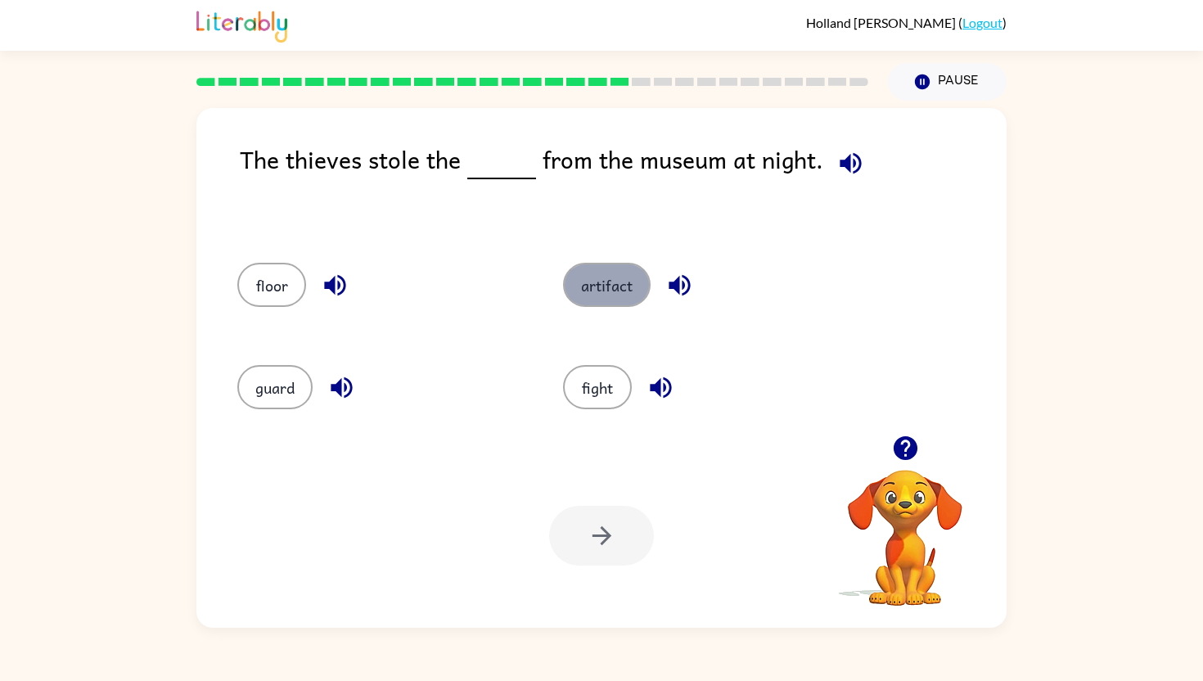
click at [616, 282] on button "artifact" at bounding box center [607, 285] width 88 height 44
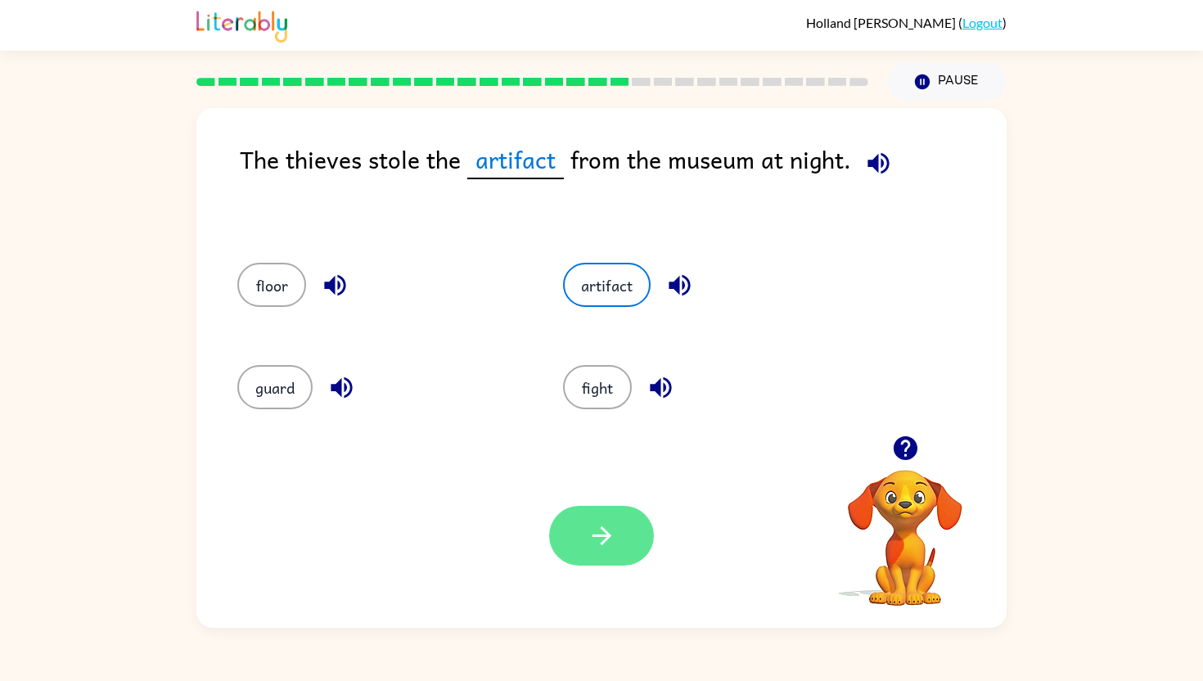
click at [607, 543] on icon "button" at bounding box center [602, 535] width 29 height 29
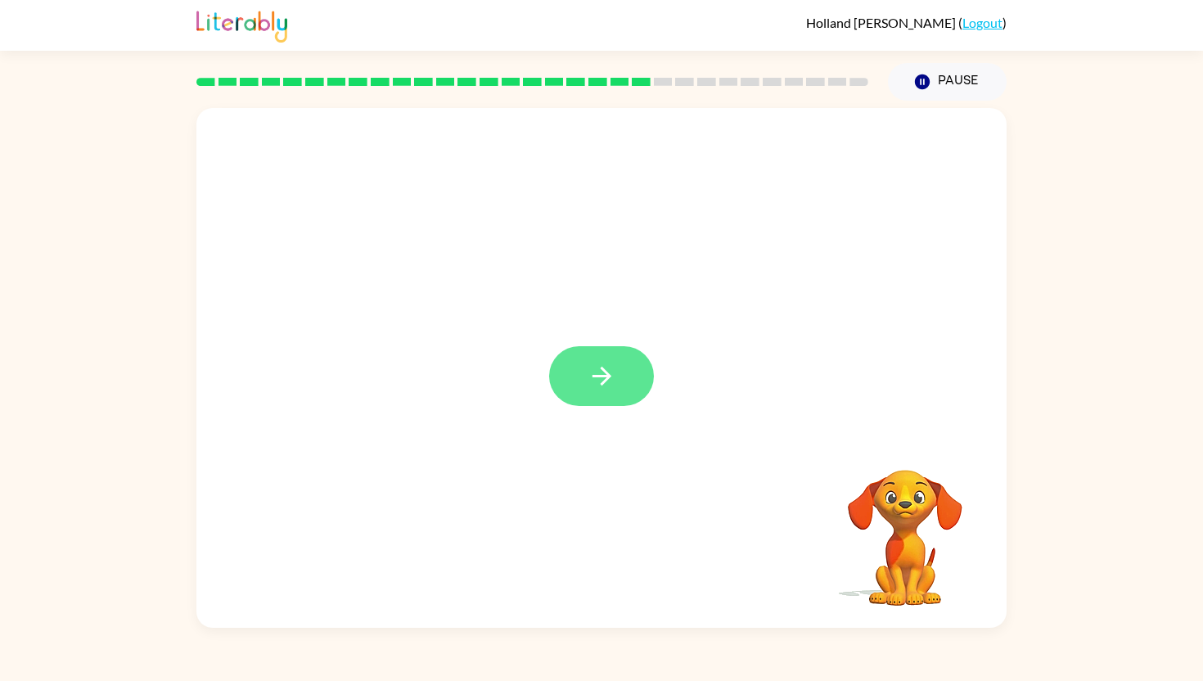
click at [590, 375] on icon "button" at bounding box center [602, 376] width 29 height 29
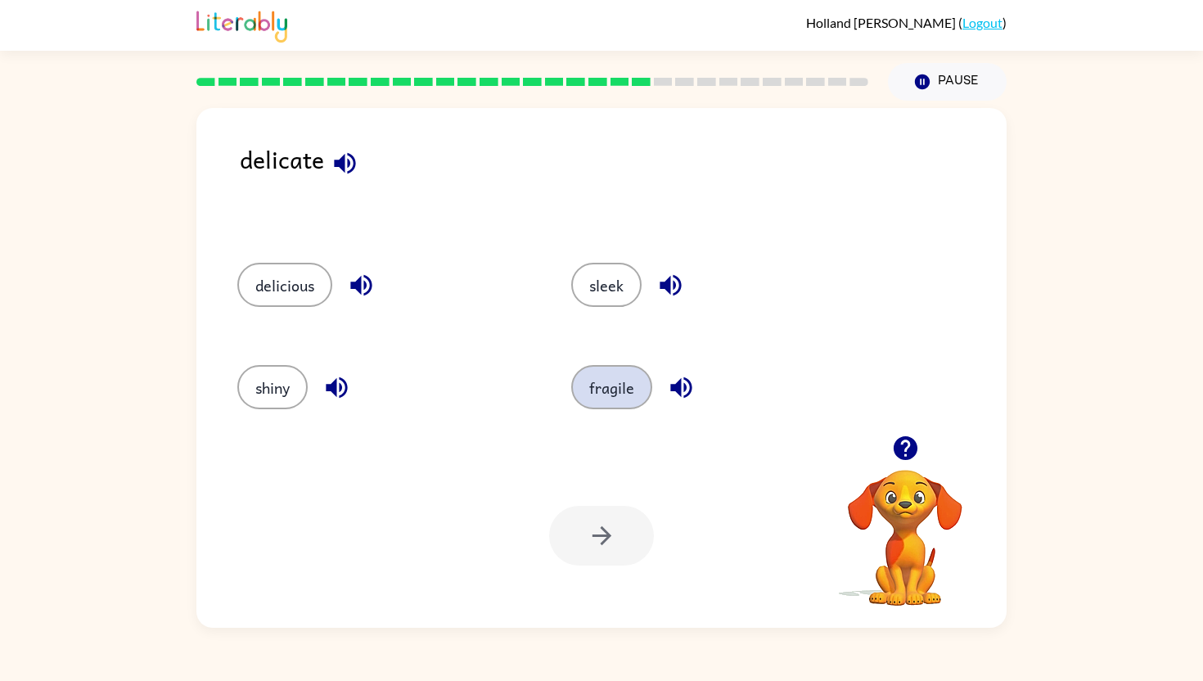
click at [633, 390] on button "fragile" at bounding box center [611, 387] width 81 height 44
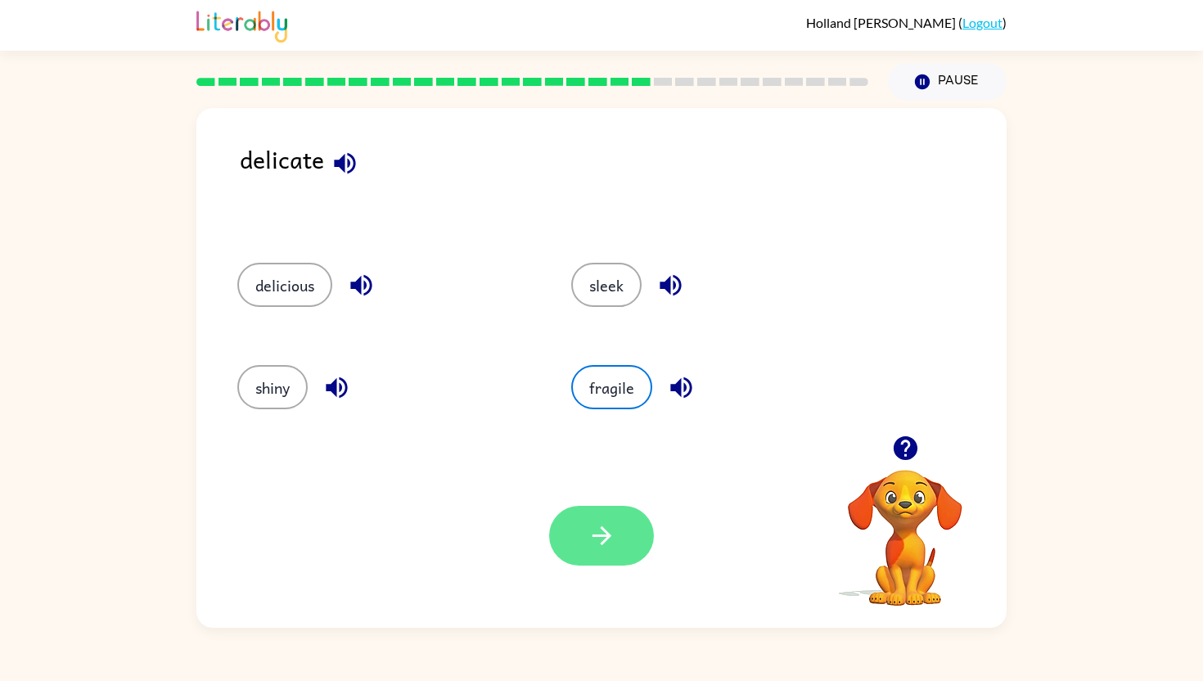
click at [593, 546] on icon "button" at bounding box center [602, 535] width 29 height 29
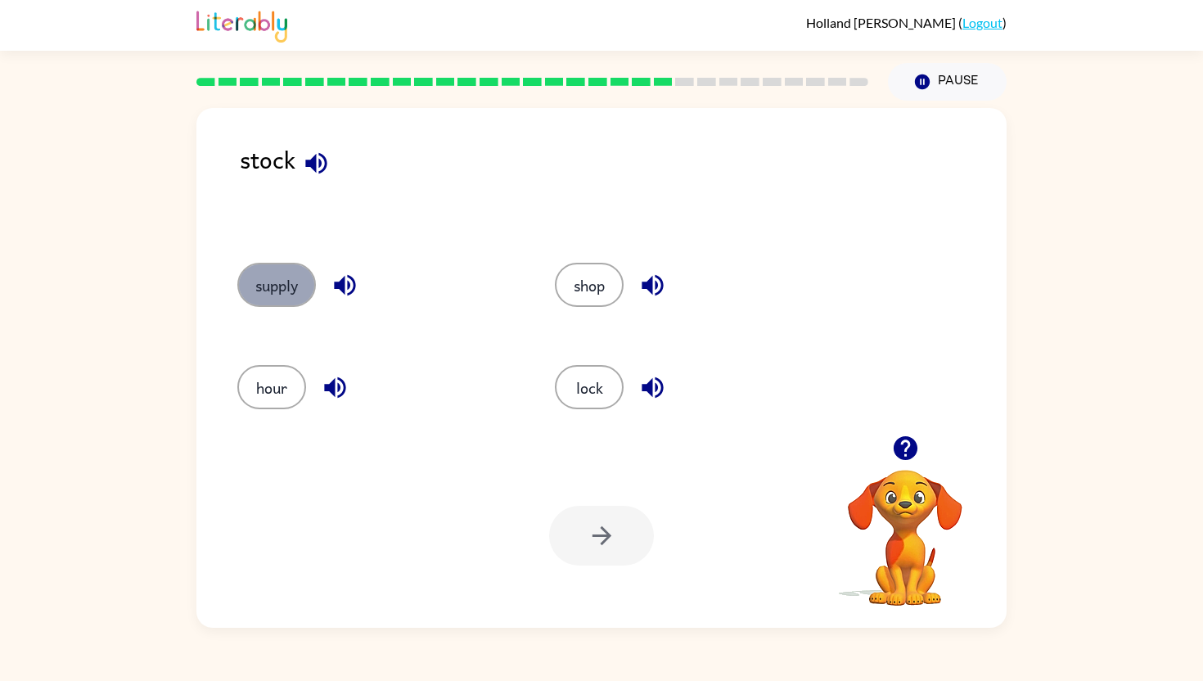
click at [295, 281] on button "supply" at bounding box center [276, 285] width 79 height 44
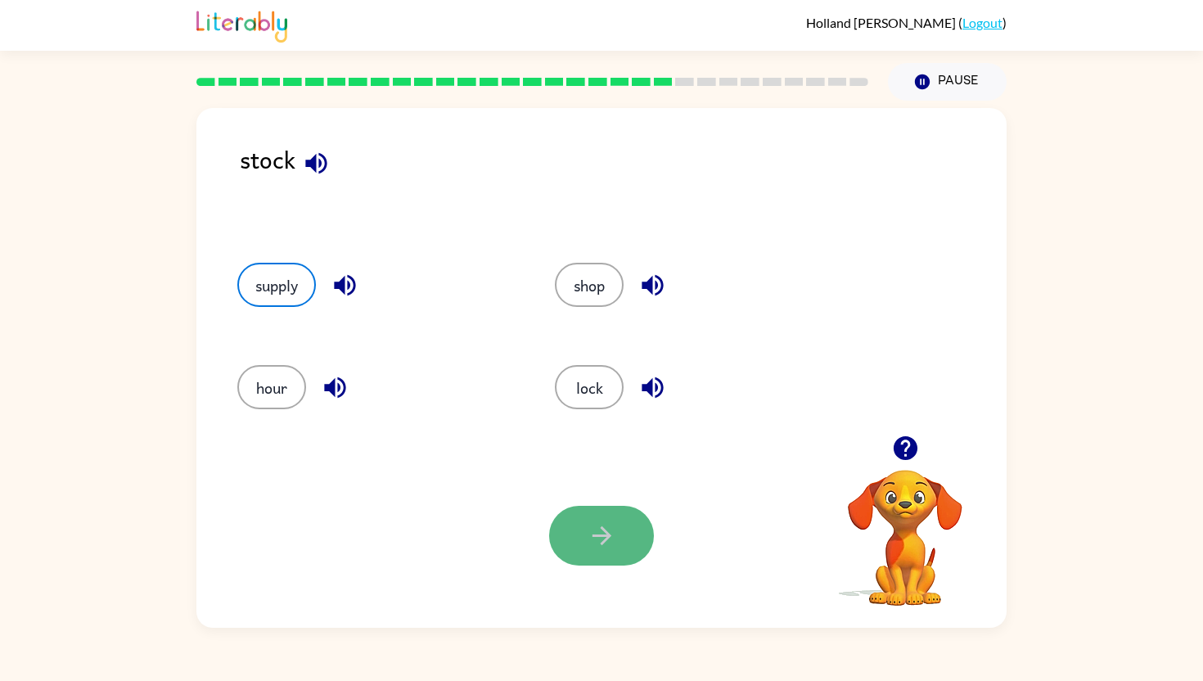
click at [602, 552] on button "button" at bounding box center [601, 536] width 105 height 60
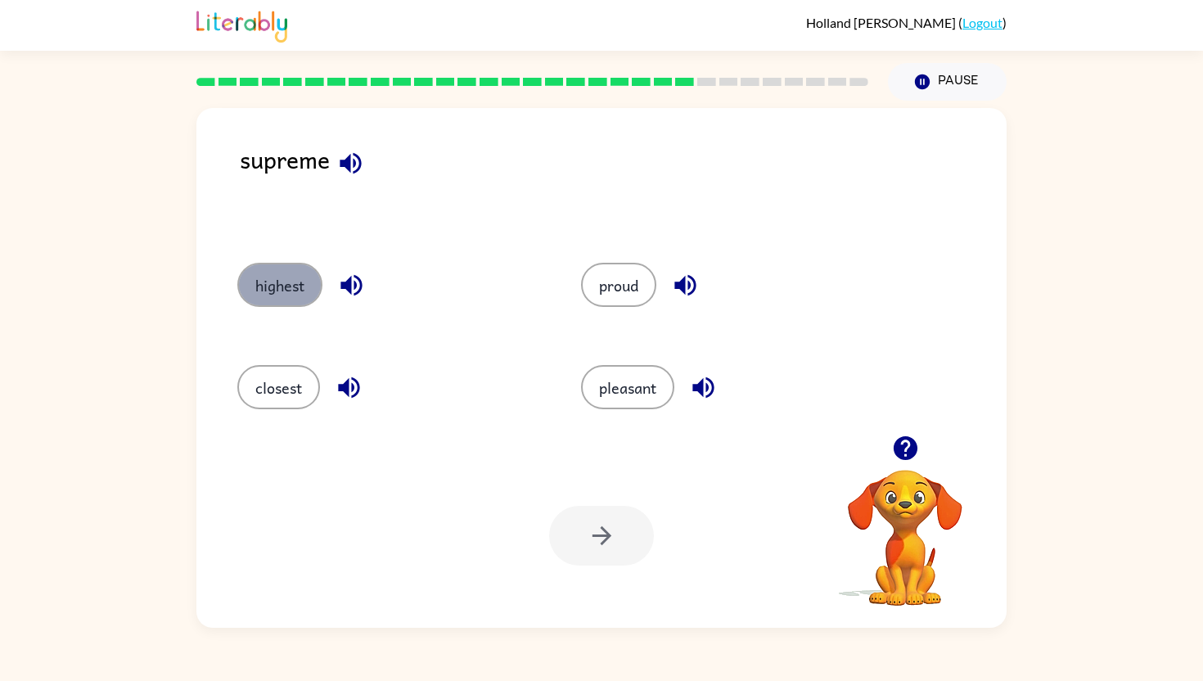
click at [292, 289] on button "highest" at bounding box center [279, 285] width 85 height 44
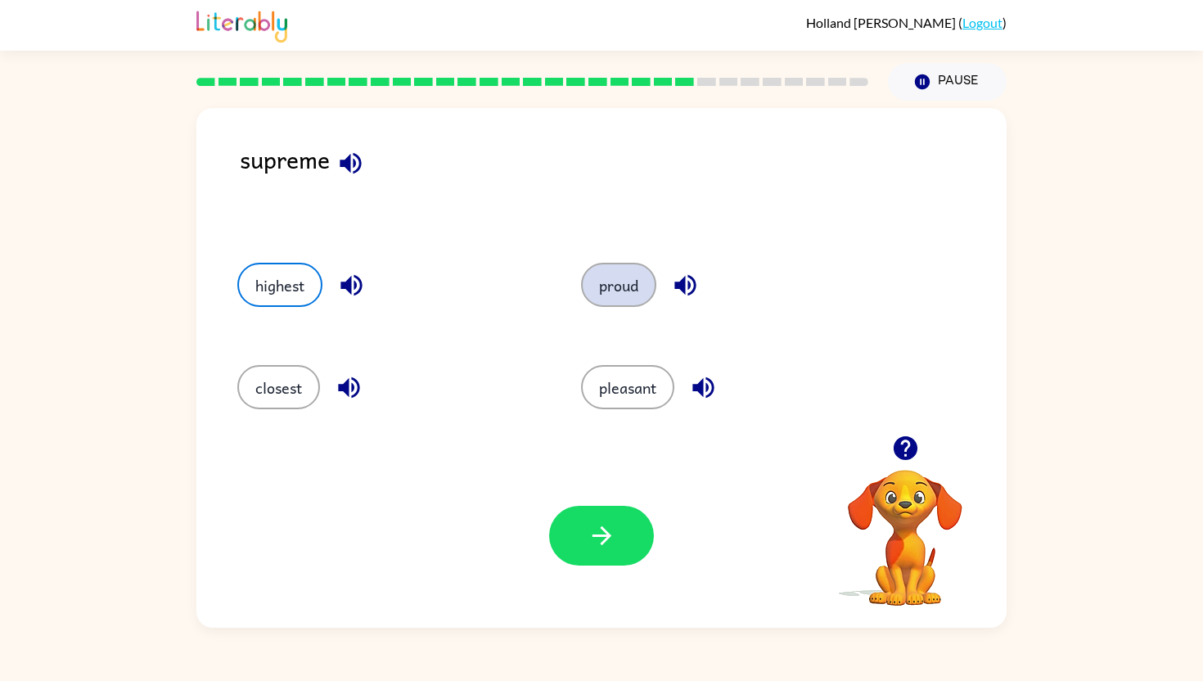
click at [624, 303] on button "proud" at bounding box center [618, 285] width 75 height 44
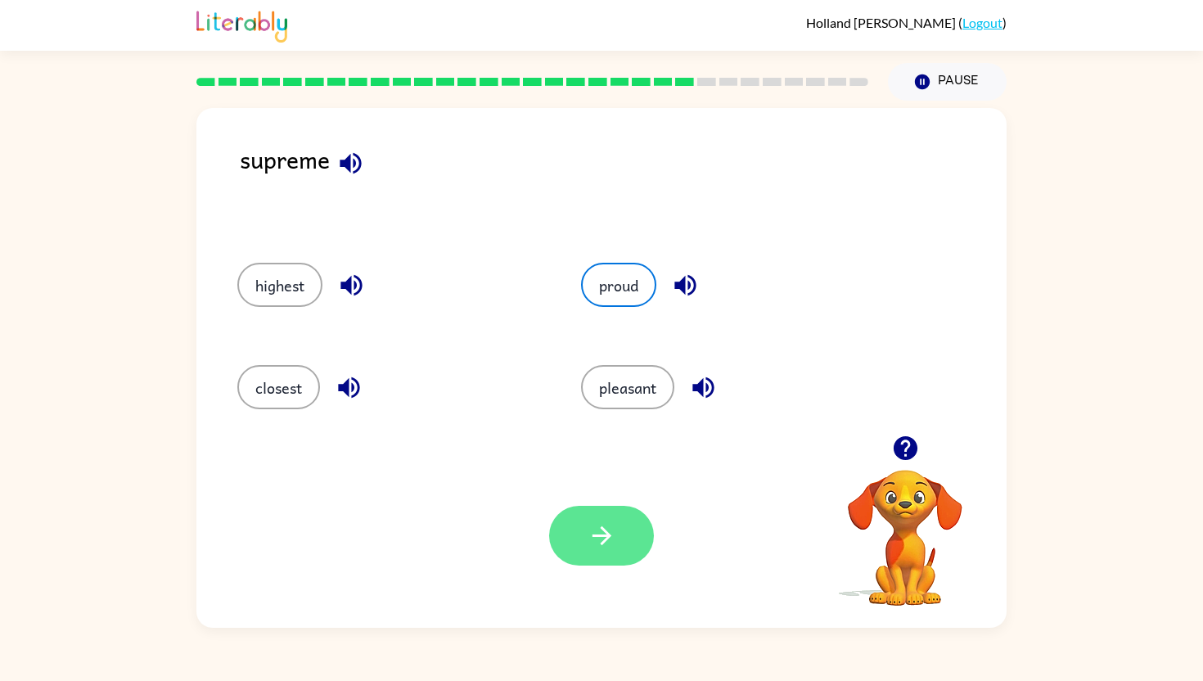
click at [592, 534] on icon "button" at bounding box center [602, 535] width 29 height 29
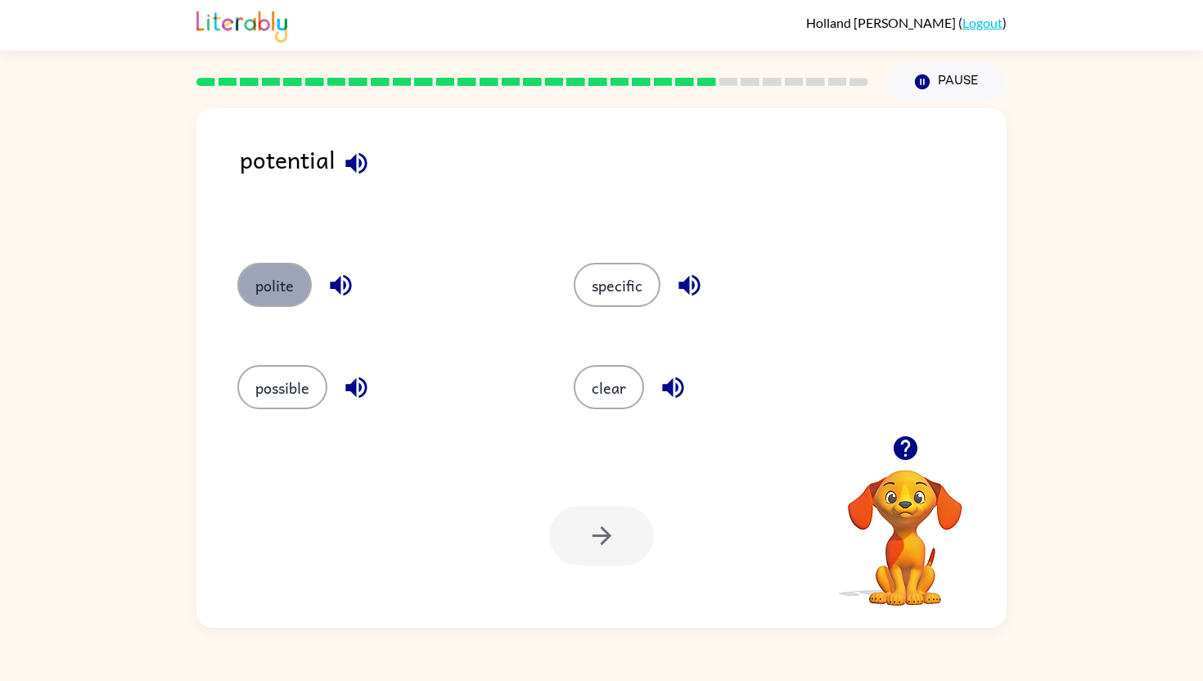
click at [281, 270] on button "polite" at bounding box center [274, 285] width 74 height 44
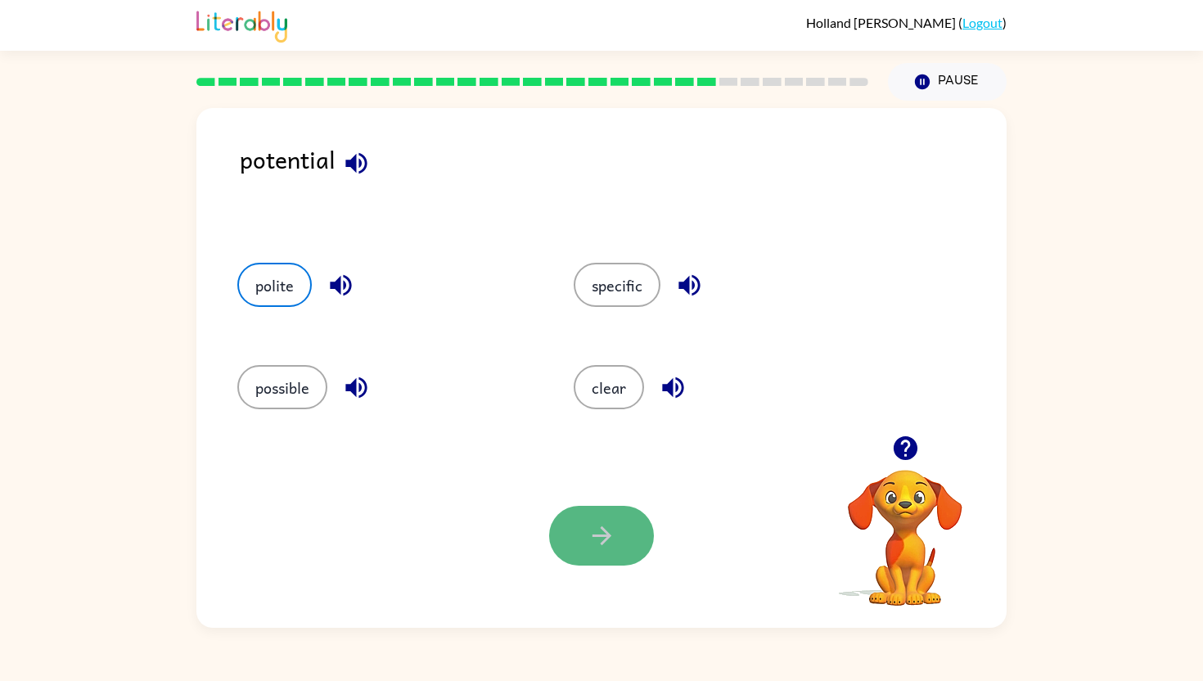
click at [604, 543] on icon "button" at bounding box center [602, 535] width 29 height 29
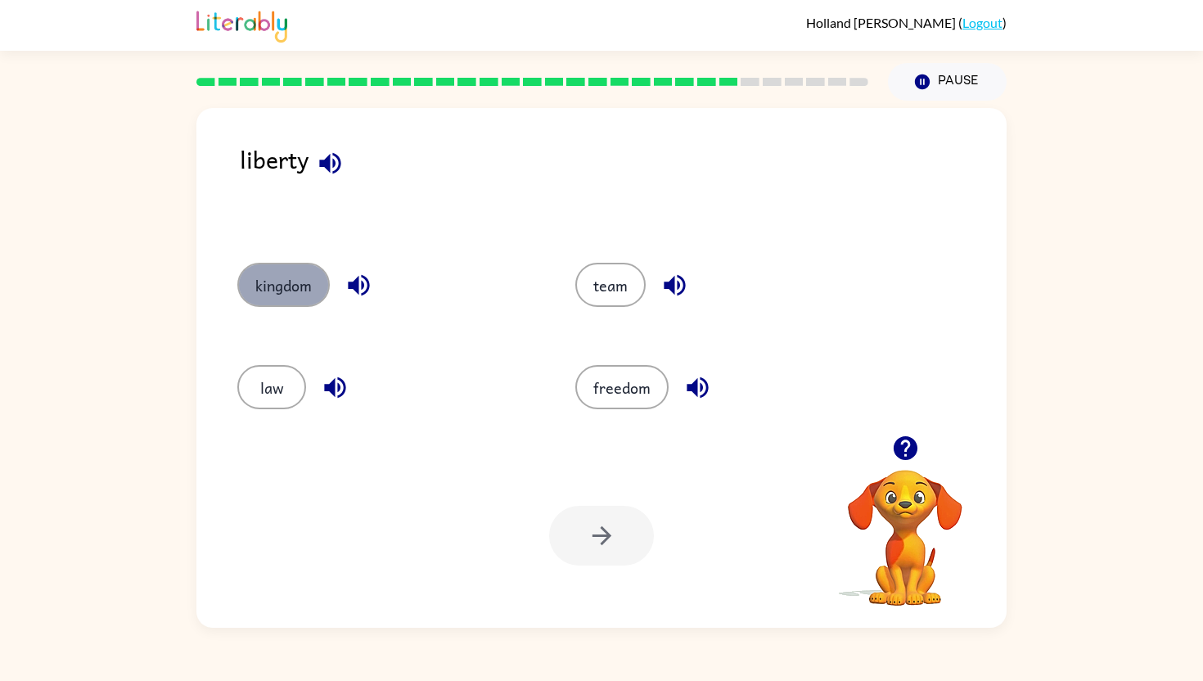
click at [285, 282] on button "kingdom" at bounding box center [283, 285] width 92 height 44
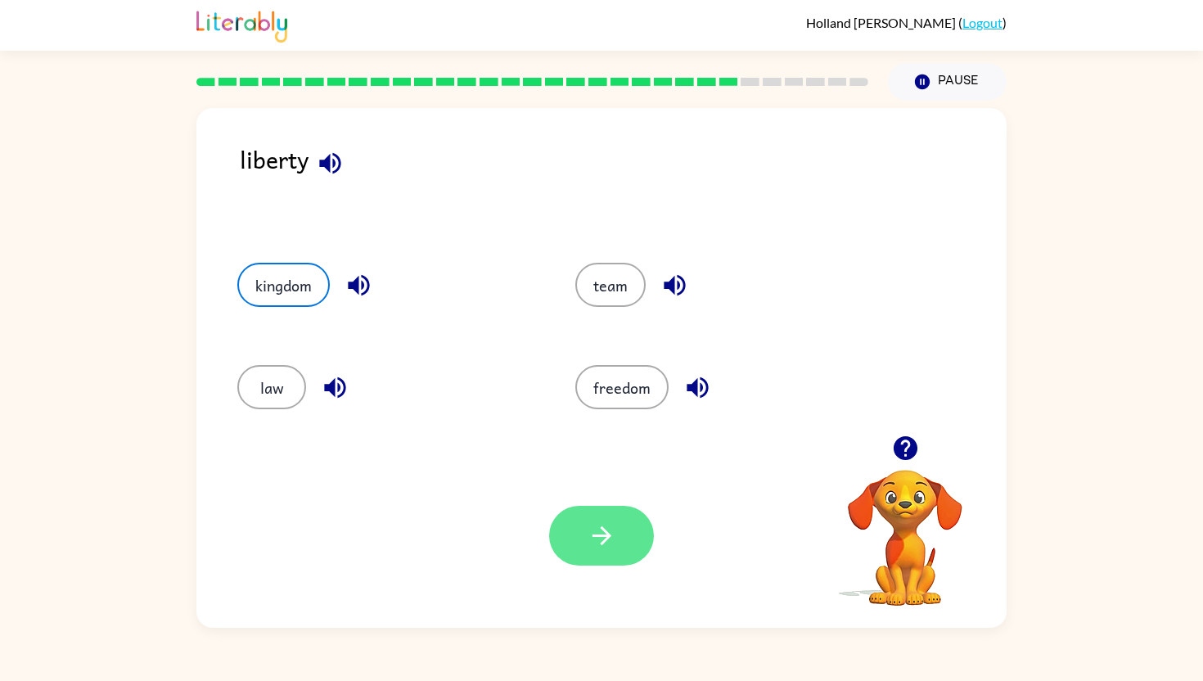
click at [615, 537] on icon "button" at bounding box center [602, 535] width 29 height 29
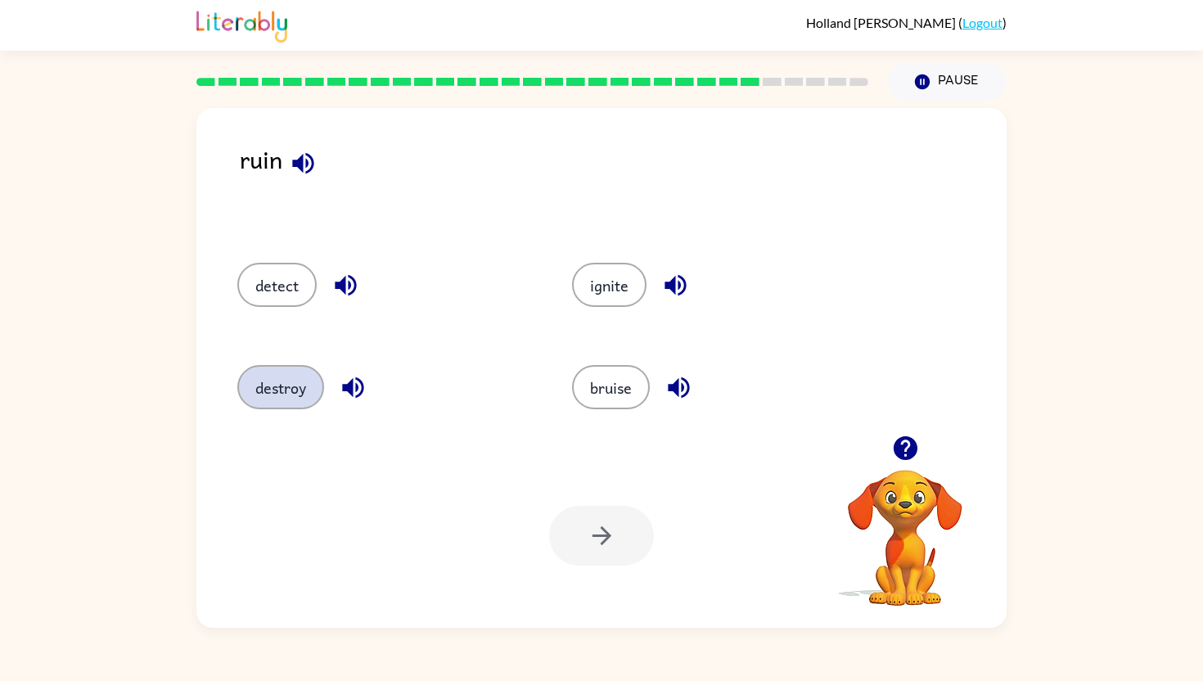
click at [296, 398] on button "destroy" at bounding box center [280, 387] width 87 height 44
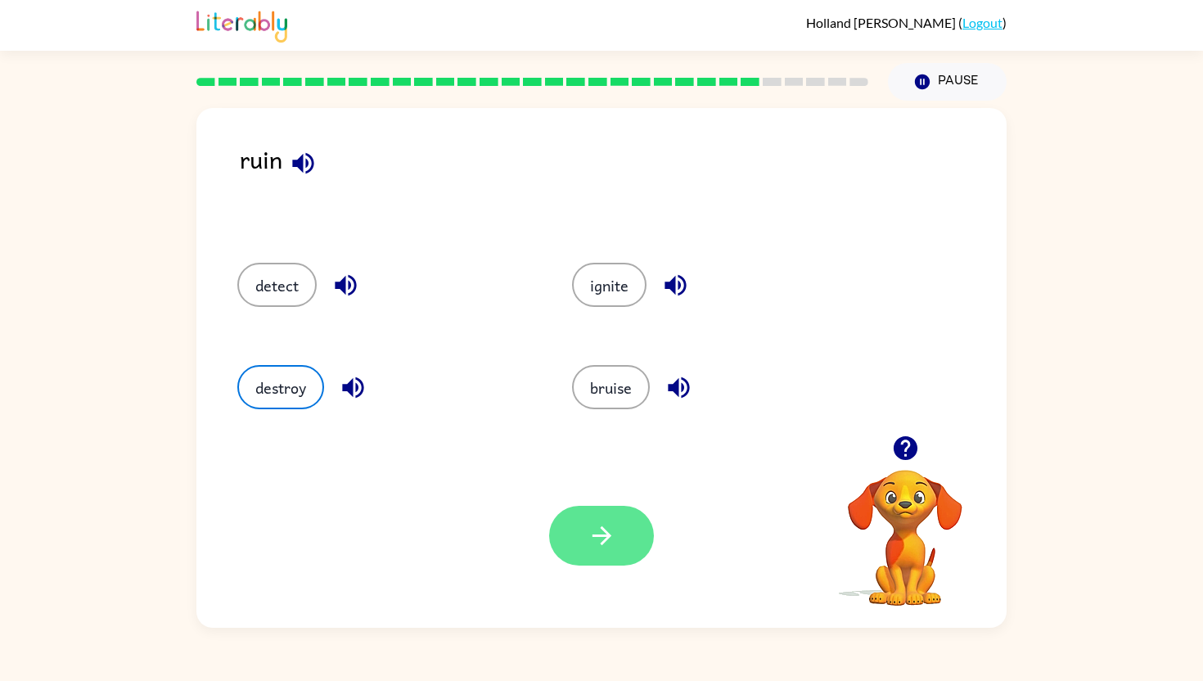
click at [584, 517] on button "button" at bounding box center [601, 536] width 105 height 60
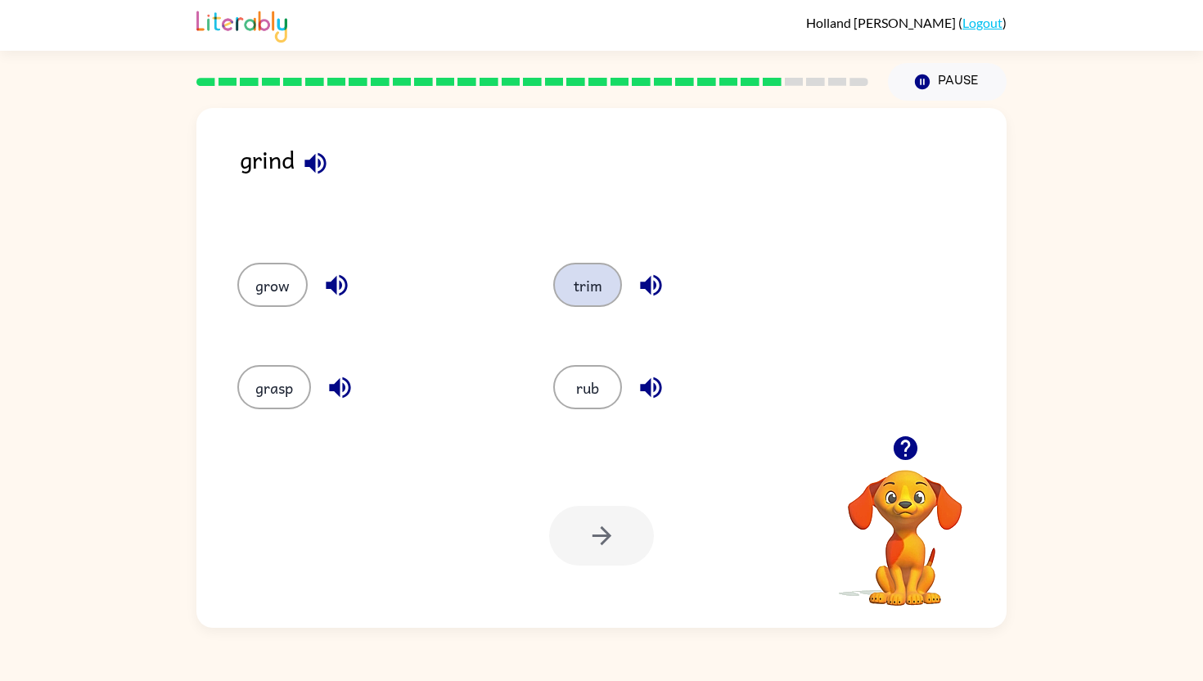
click at [579, 298] on button "trim" at bounding box center [587, 285] width 69 height 44
click at [599, 529] on icon "button" at bounding box center [602, 535] width 29 height 29
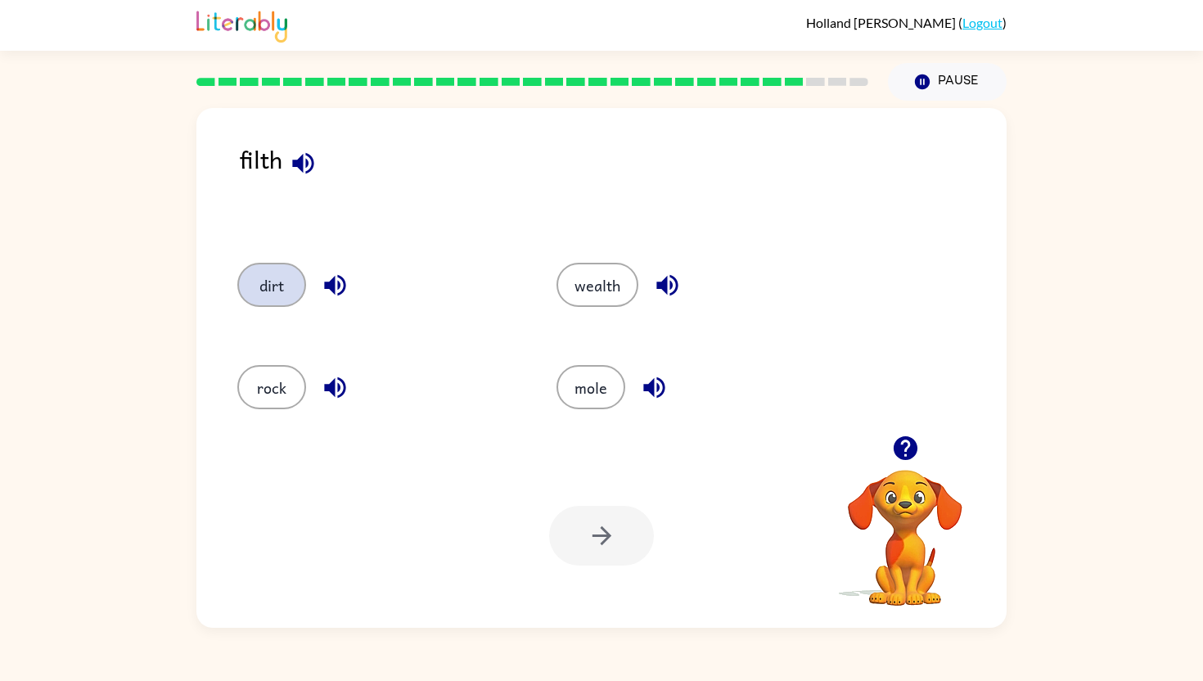
click at [267, 285] on button "dirt" at bounding box center [271, 285] width 69 height 44
click at [593, 525] on icon "button" at bounding box center [602, 535] width 29 height 29
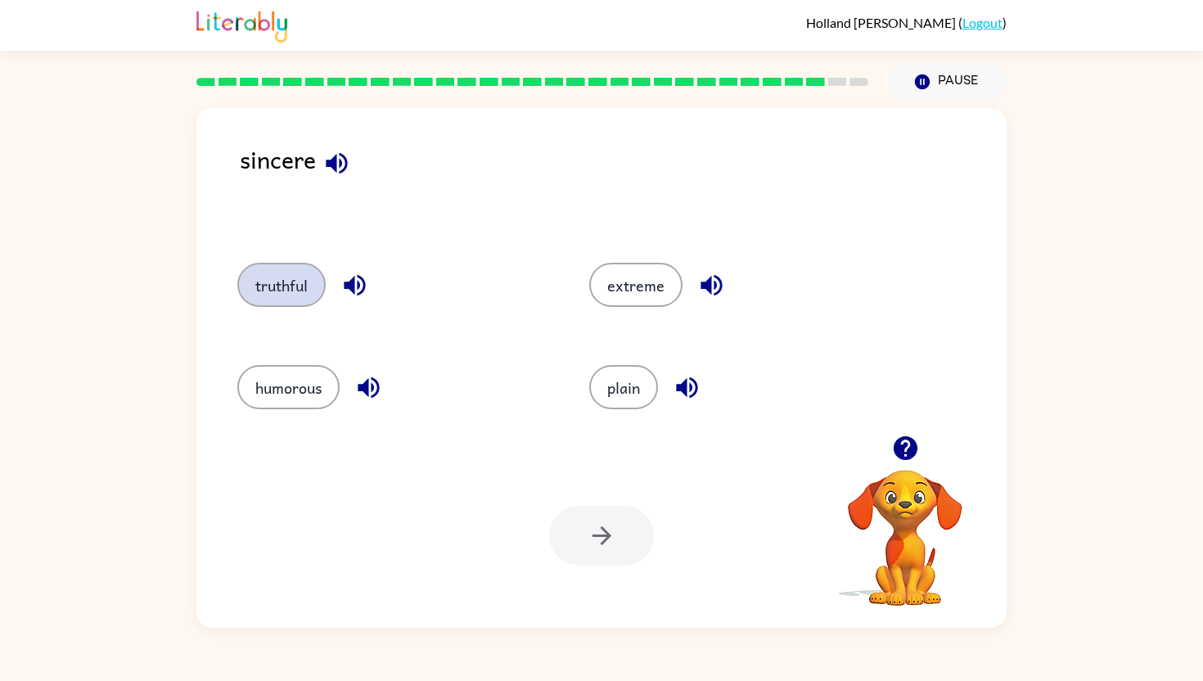
click at [305, 276] on button "truthful" at bounding box center [281, 285] width 88 height 44
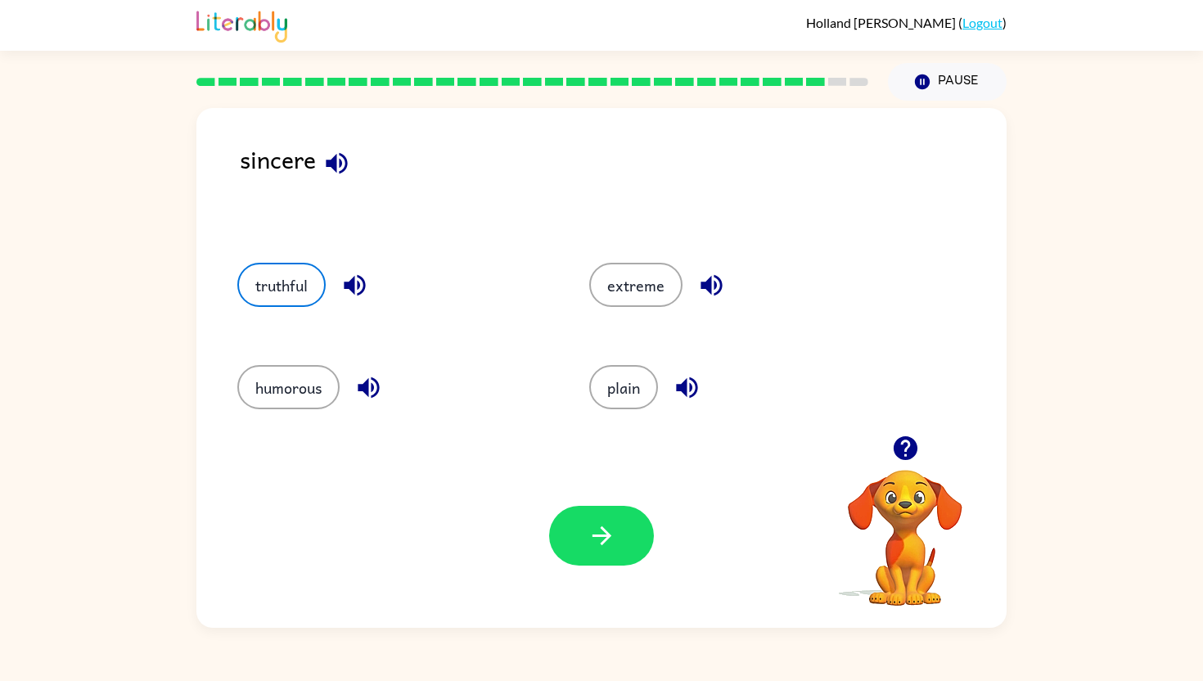
click at [588, 584] on div "Your browser must support playing .mp4 files to use Literably. Please try using…" at bounding box center [601, 536] width 810 height 184
click at [588, 524] on icon "button" at bounding box center [602, 535] width 29 height 29
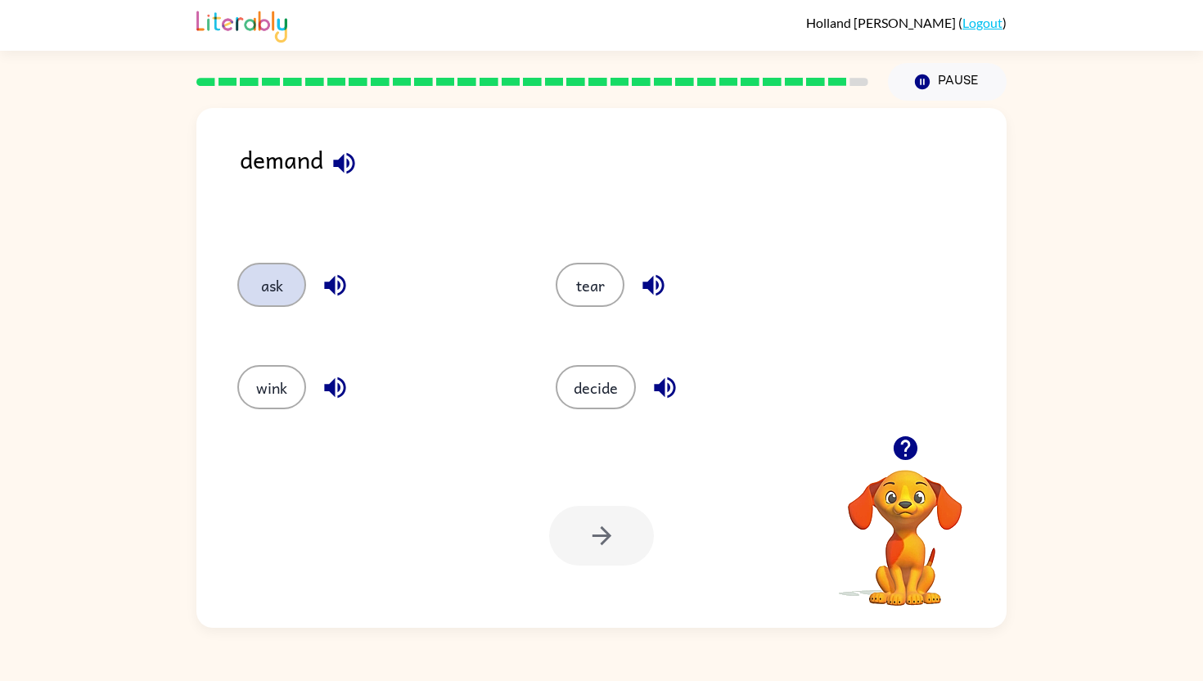
click at [279, 274] on button "ask" at bounding box center [271, 285] width 69 height 44
click at [608, 535] on icon "button" at bounding box center [601, 535] width 19 height 19
